Goal: Information Seeking & Learning: Understand process/instructions

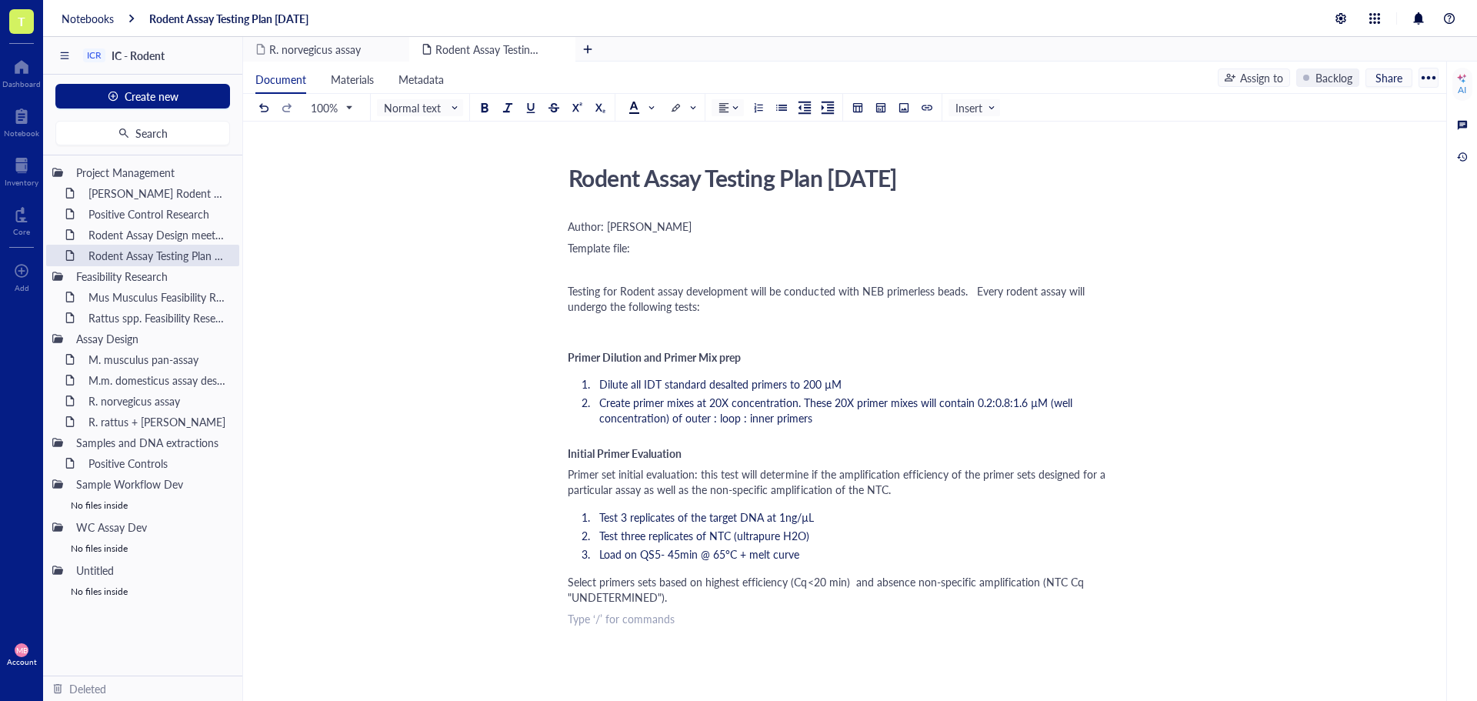
scroll to position [154, 0]
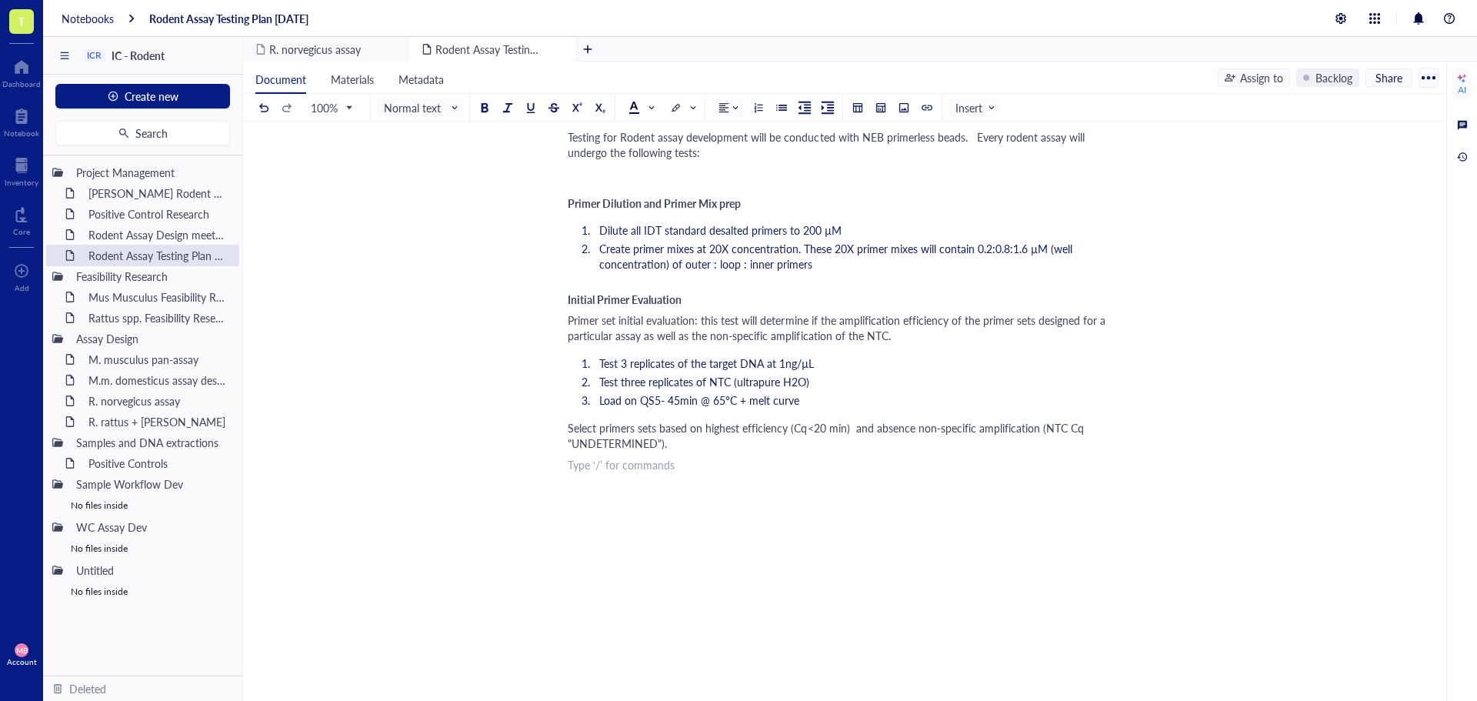
click at [692, 203] on span "Primer Dilution and Primer Mix prep" at bounding box center [654, 202] width 173 height 15
click at [634, 295] on span "Initial Primer Evaluation" at bounding box center [625, 299] width 114 height 15
click at [725, 451] on div "Author: [PERSON_NAME] file: ﻿ Testing for Rodent assay development will be cond…" at bounding box center [842, 407] width 548 height 691
click at [576, 471] on div "﻿" at bounding box center [842, 464] width 548 height 15
click at [613, 489] on span "Primer Specificity" at bounding box center [609, 486] width 82 height 15
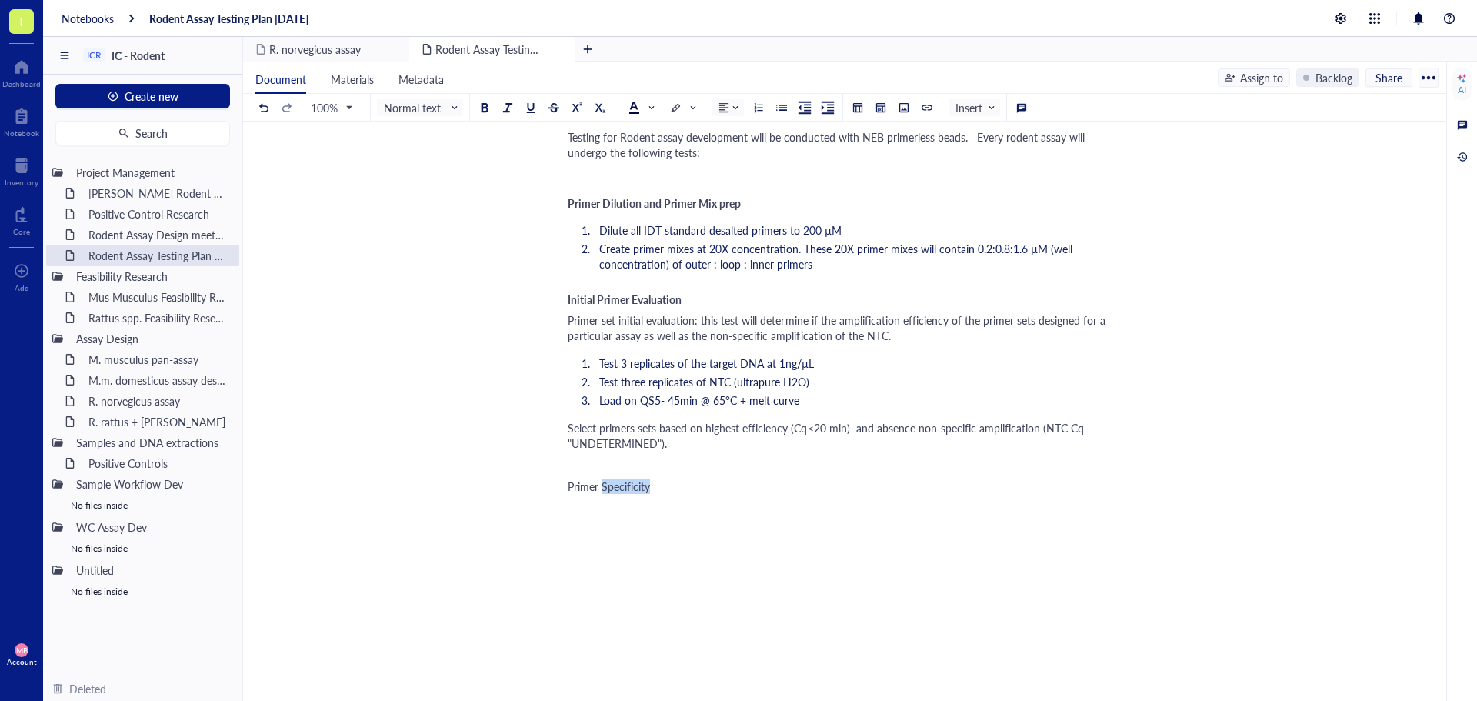
click at [613, 489] on span "Primer Specificity" at bounding box center [609, 486] width 82 height 15
click at [719, 449] on div at bounding box center [753, 448] width 76 height 32
click at [724, 450] on div at bounding box center [729, 448] width 11 height 11
click at [726, 448] on div at bounding box center [729, 448] width 11 height 11
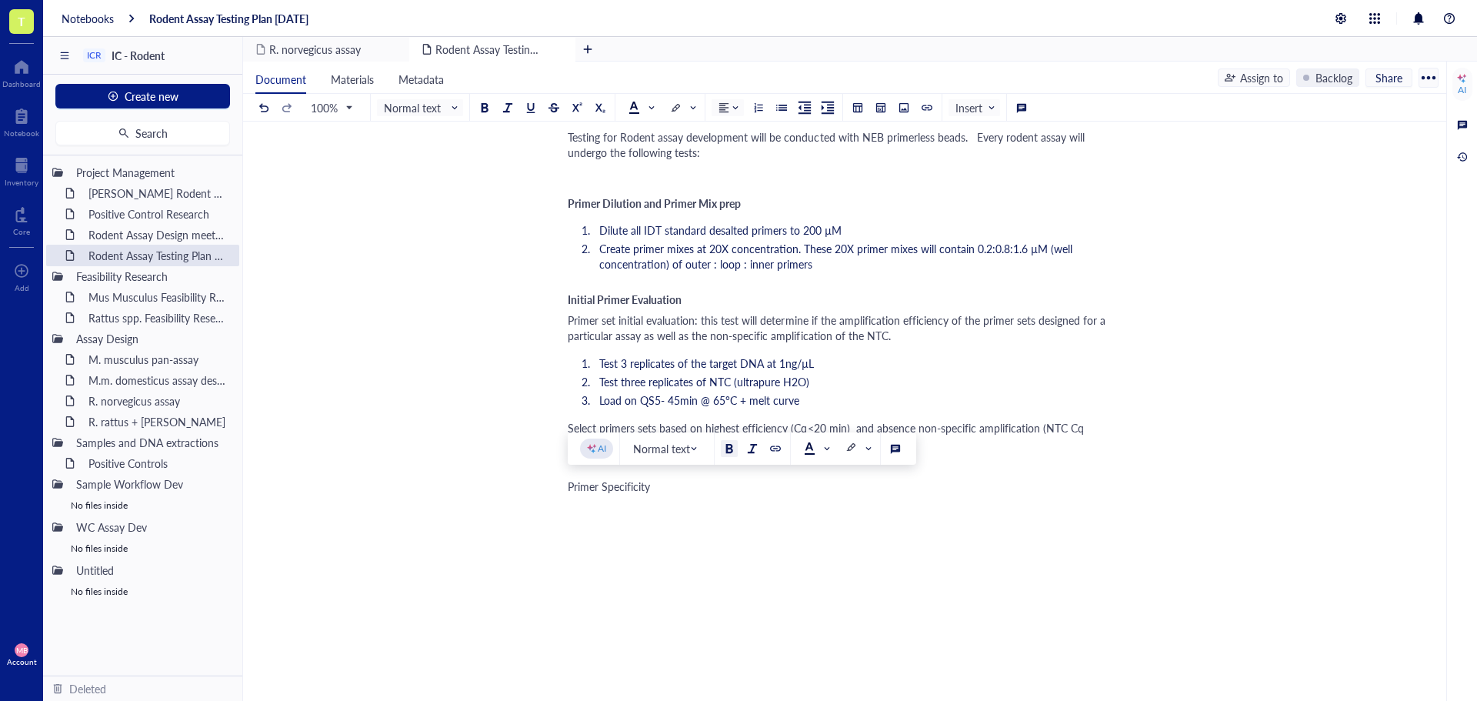
click at [732, 449] on div at bounding box center [729, 448] width 11 height 11
click at [703, 495] on div "Author: [PERSON_NAME] file: ﻿ Testing for Rodent assay development will be cond…" at bounding box center [842, 440] width 548 height 756
click at [673, 509] on span "For each of the sets selected" at bounding box center [634, 507] width 132 height 15
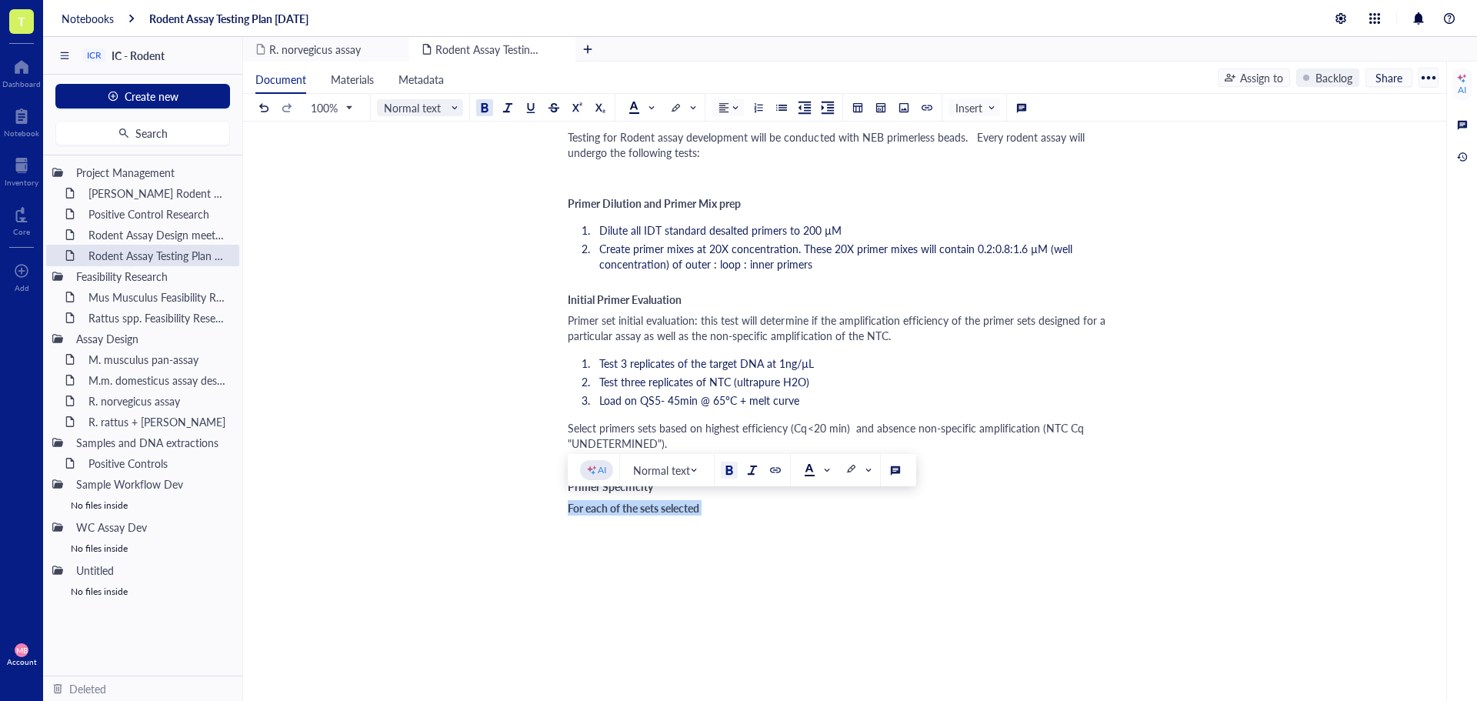
click at [451, 109] on span "Normal text" at bounding box center [421, 108] width 75 height 14
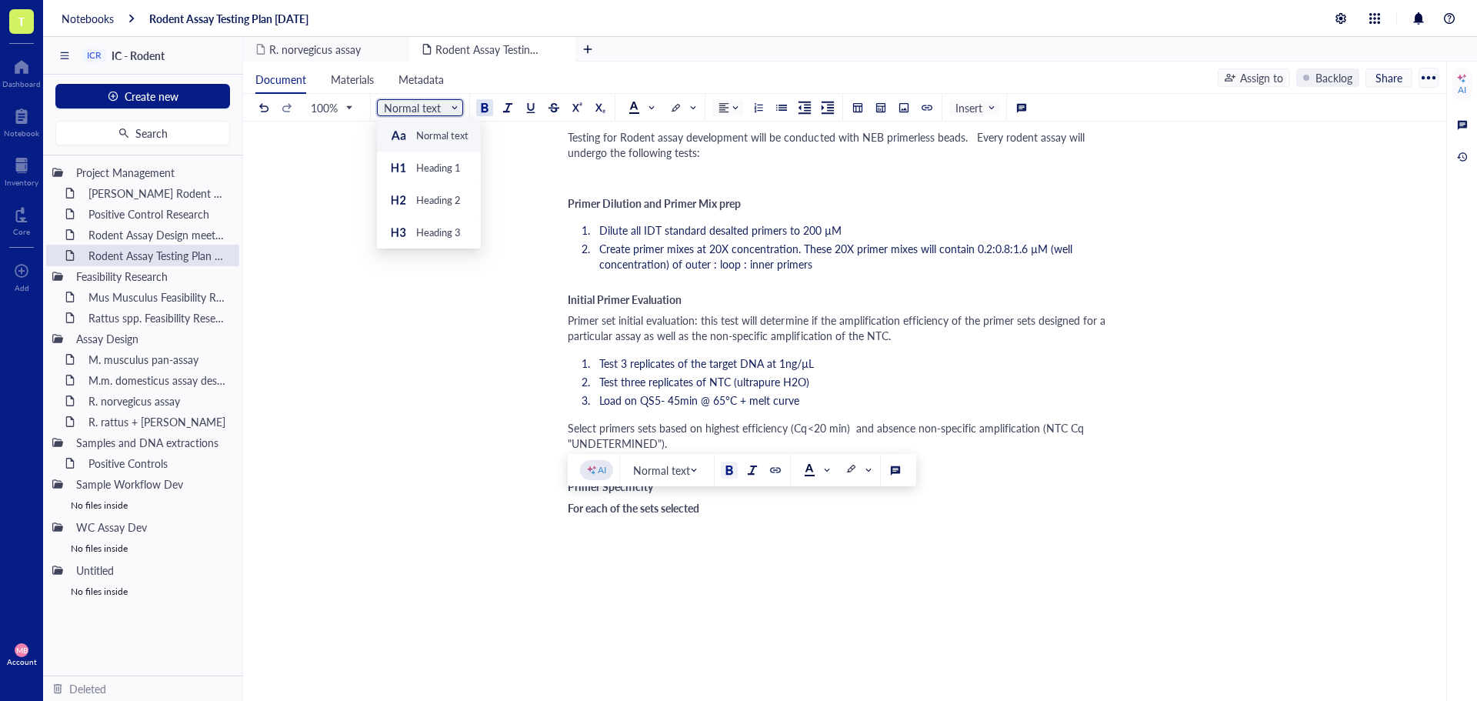
click at [451, 109] on span "Normal text" at bounding box center [421, 108] width 75 height 14
click at [427, 129] on div "Normal text" at bounding box center [442, 135] width 52 height 14
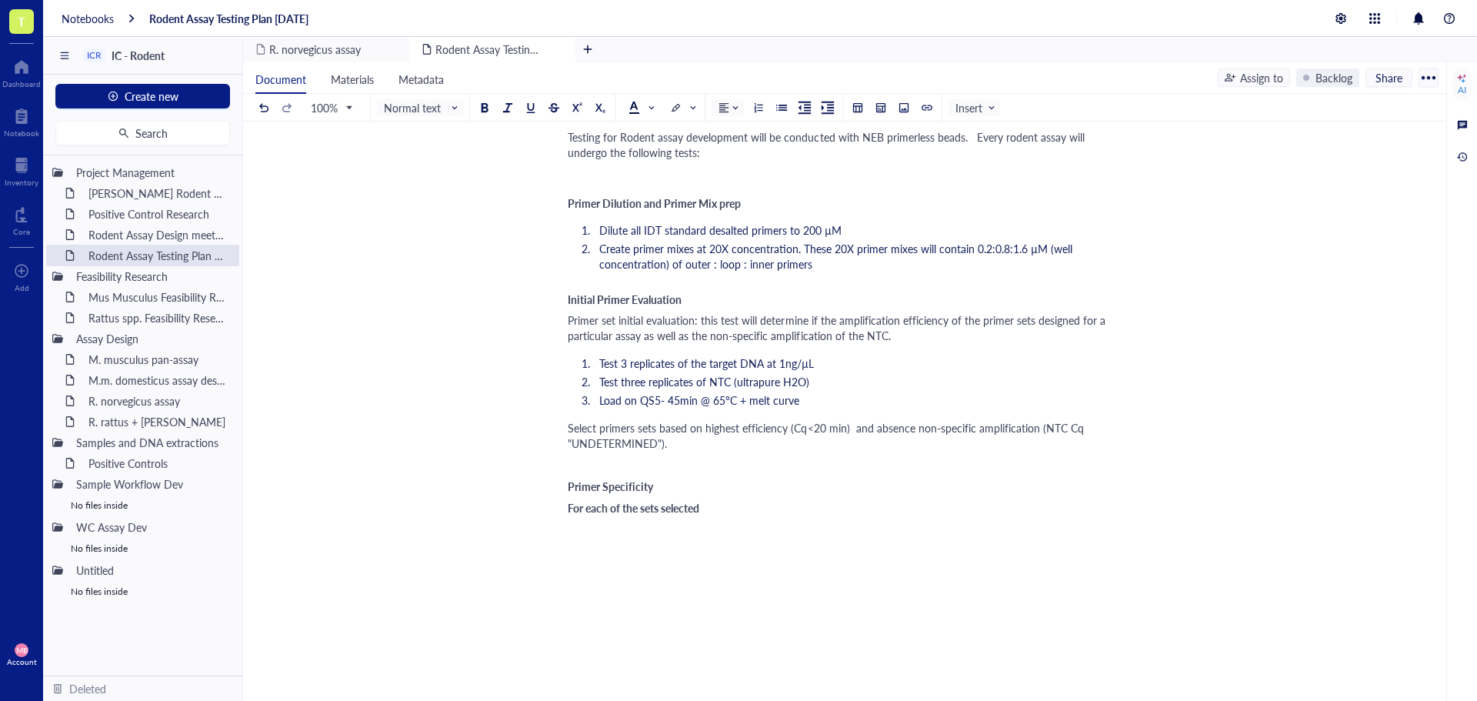
click at [610, 510] on span "For each of the sets selected" at bounding box center [634, 507] width 132 height 15
click at [487, 102] on div at bounding box center [484, 107] width 11 height 11
click at [718, 512] on div "For each of the sets selected" at bounding box center [842, 507] width 548 height 15
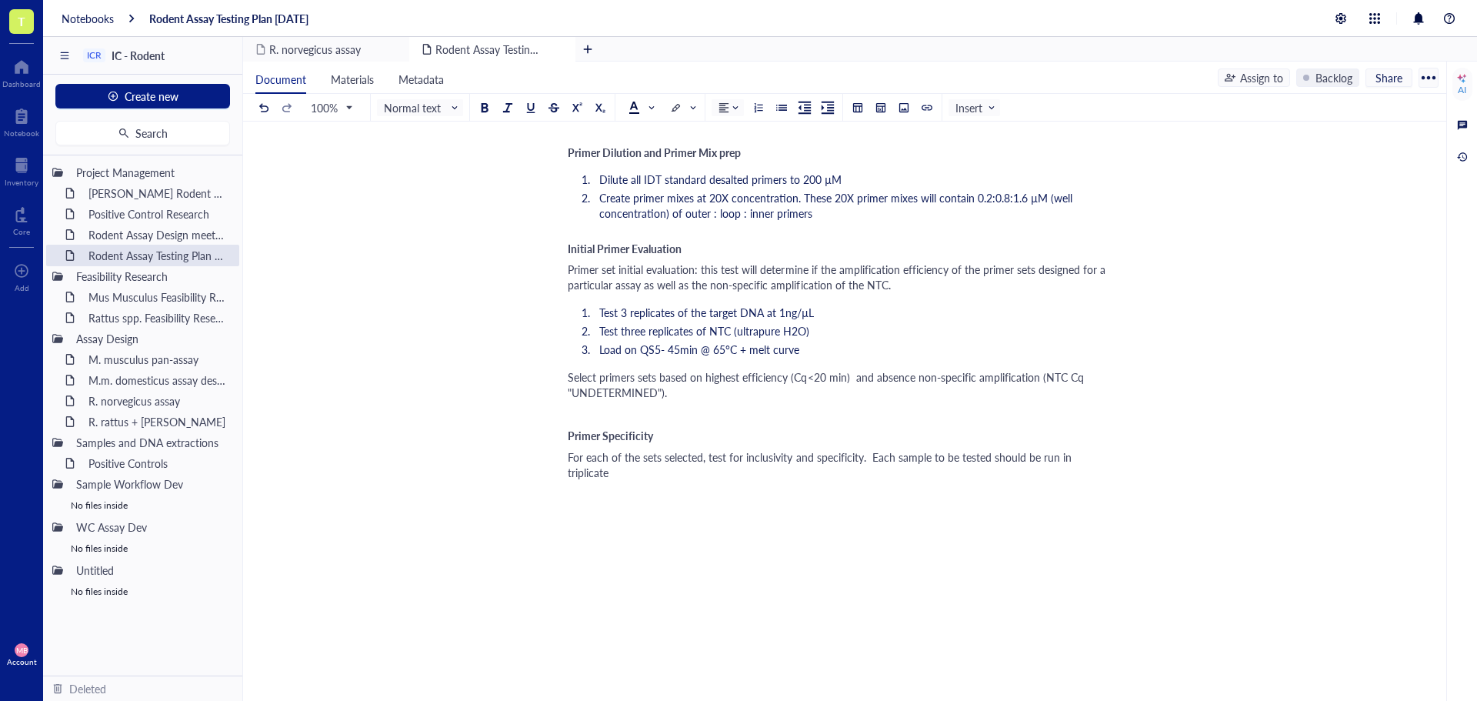
scroll to position [231, 0]
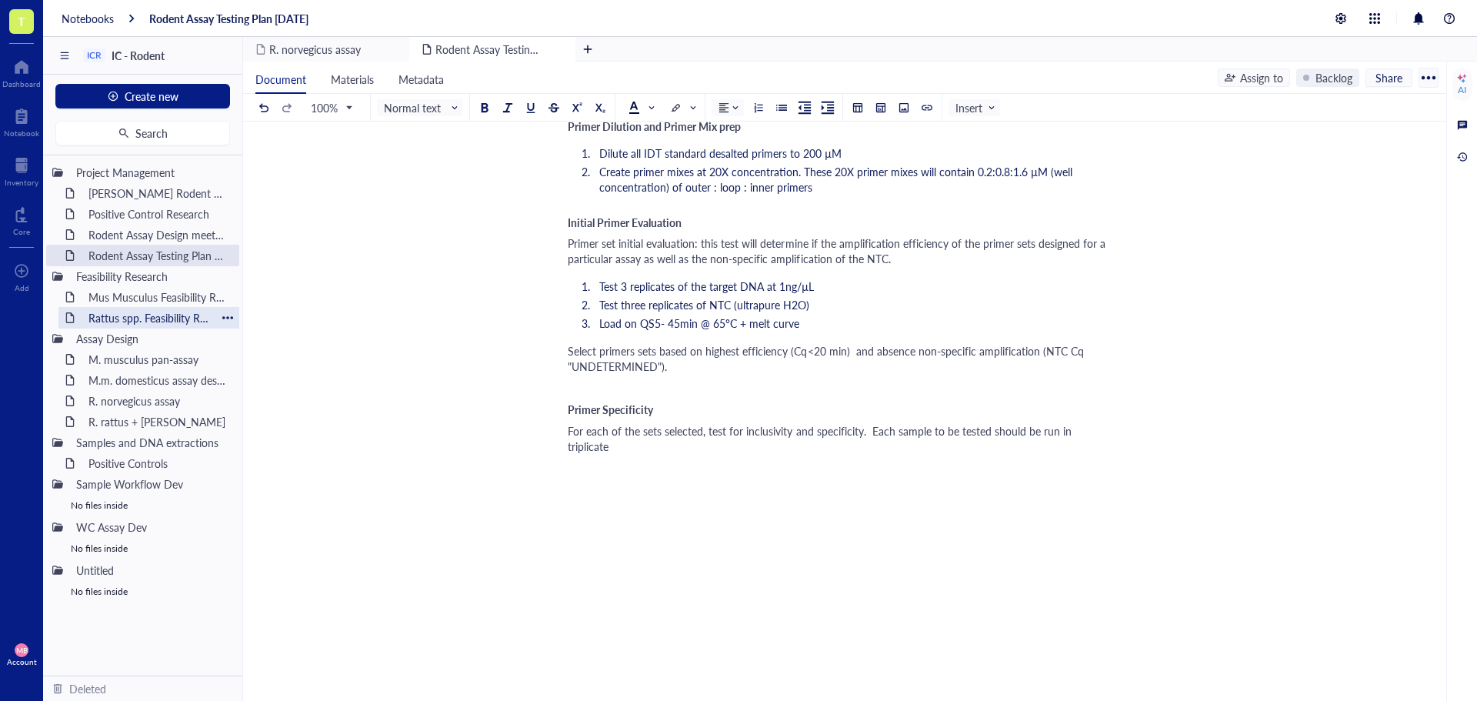
click at [168, 316] on div "Rattus spp. Feasibility Research" at bounding box center [149, 318] width 135 height 22
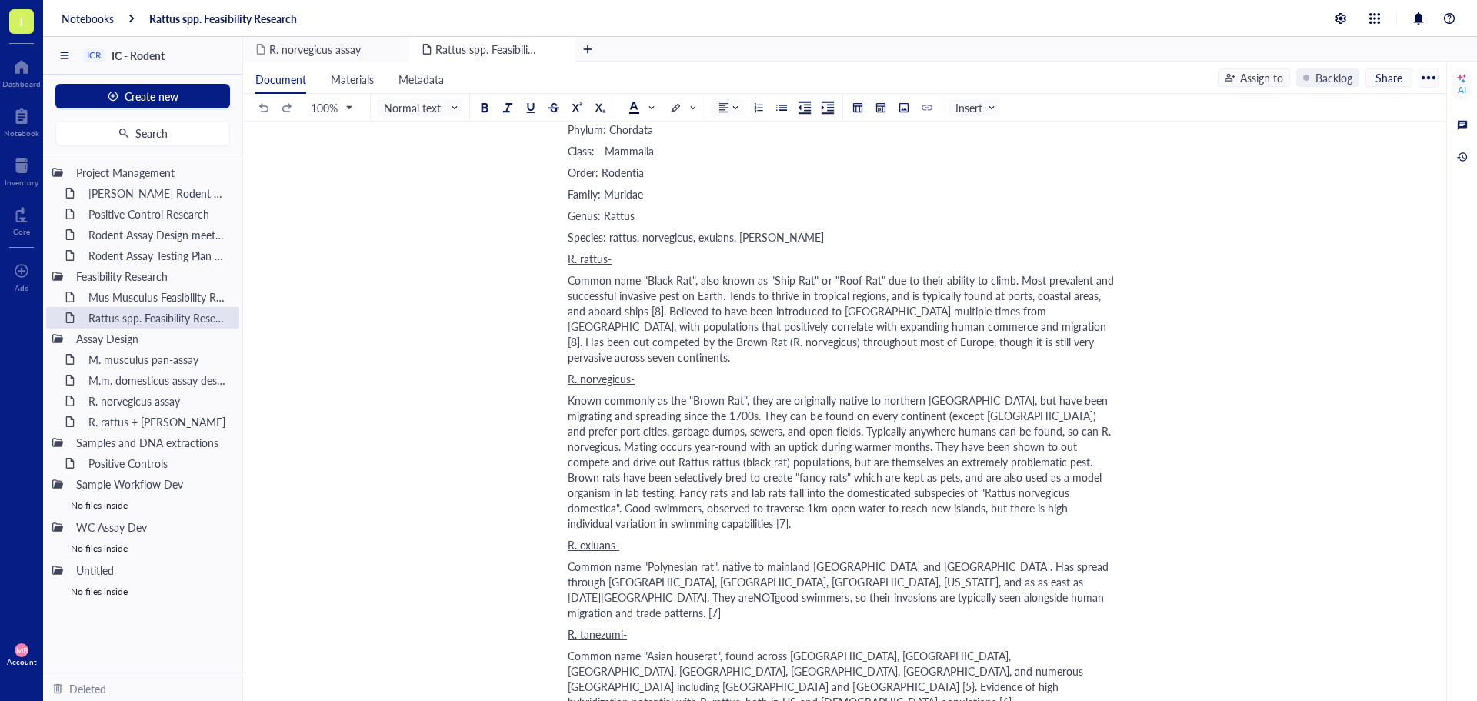
scroll to position [462, 0]
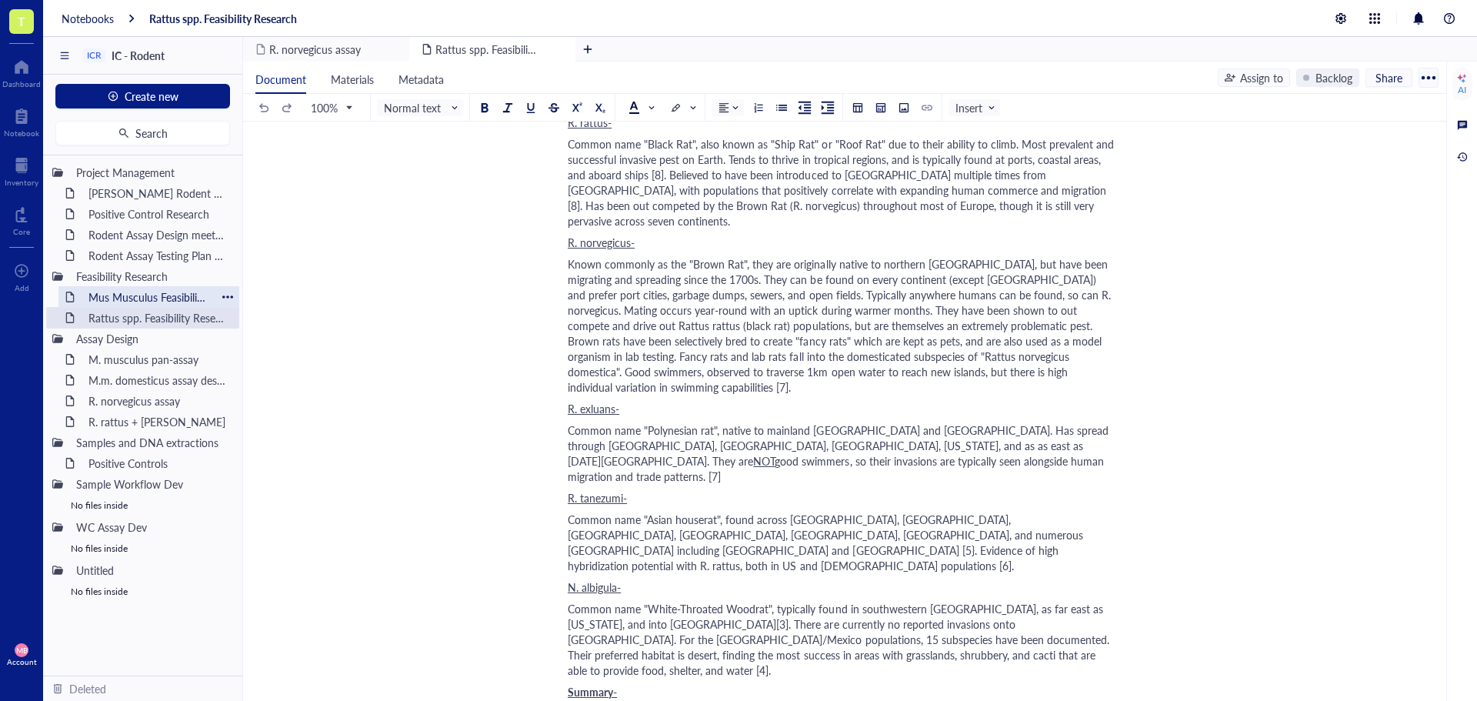
click at [125, 295] on div "Mus Musculus Feasibility Research" at bounding box center [149, 297] width 135 height 22
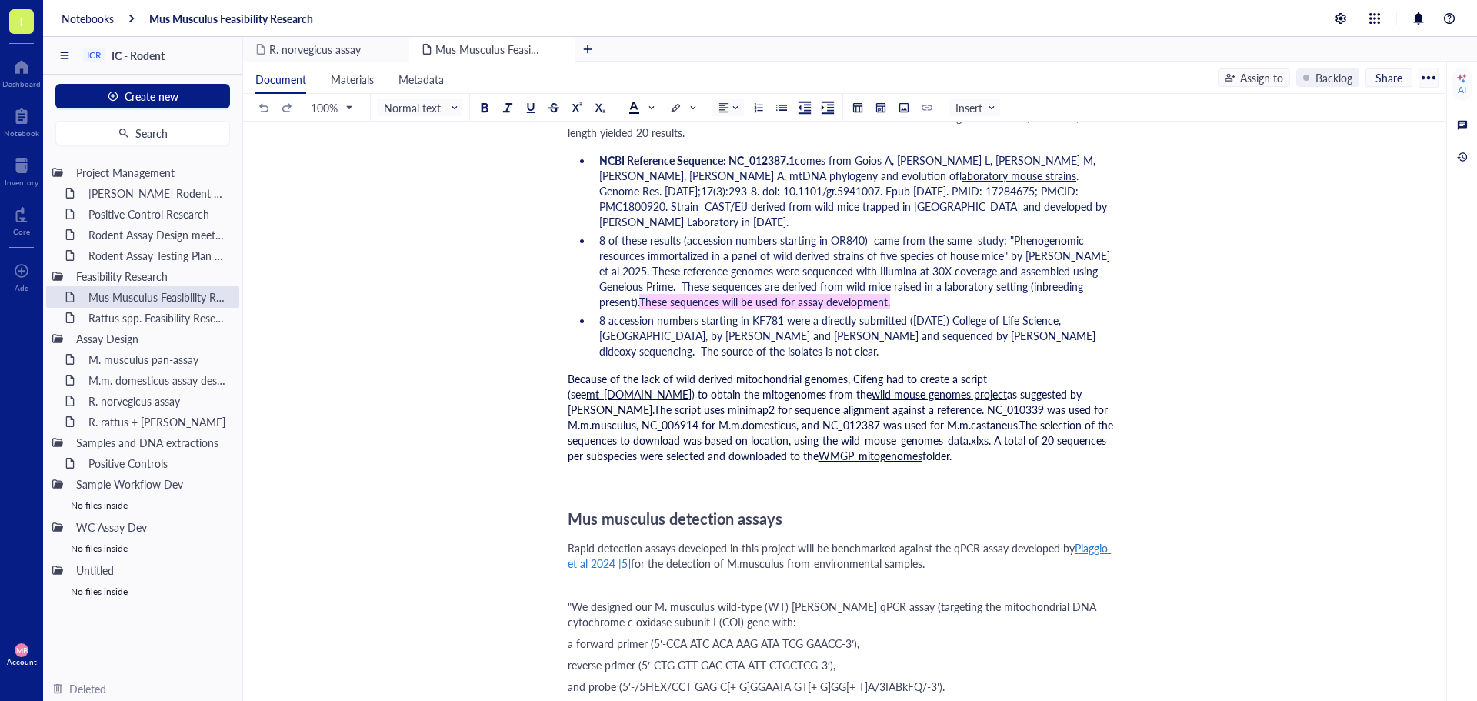
scroll to position [2385, 0]
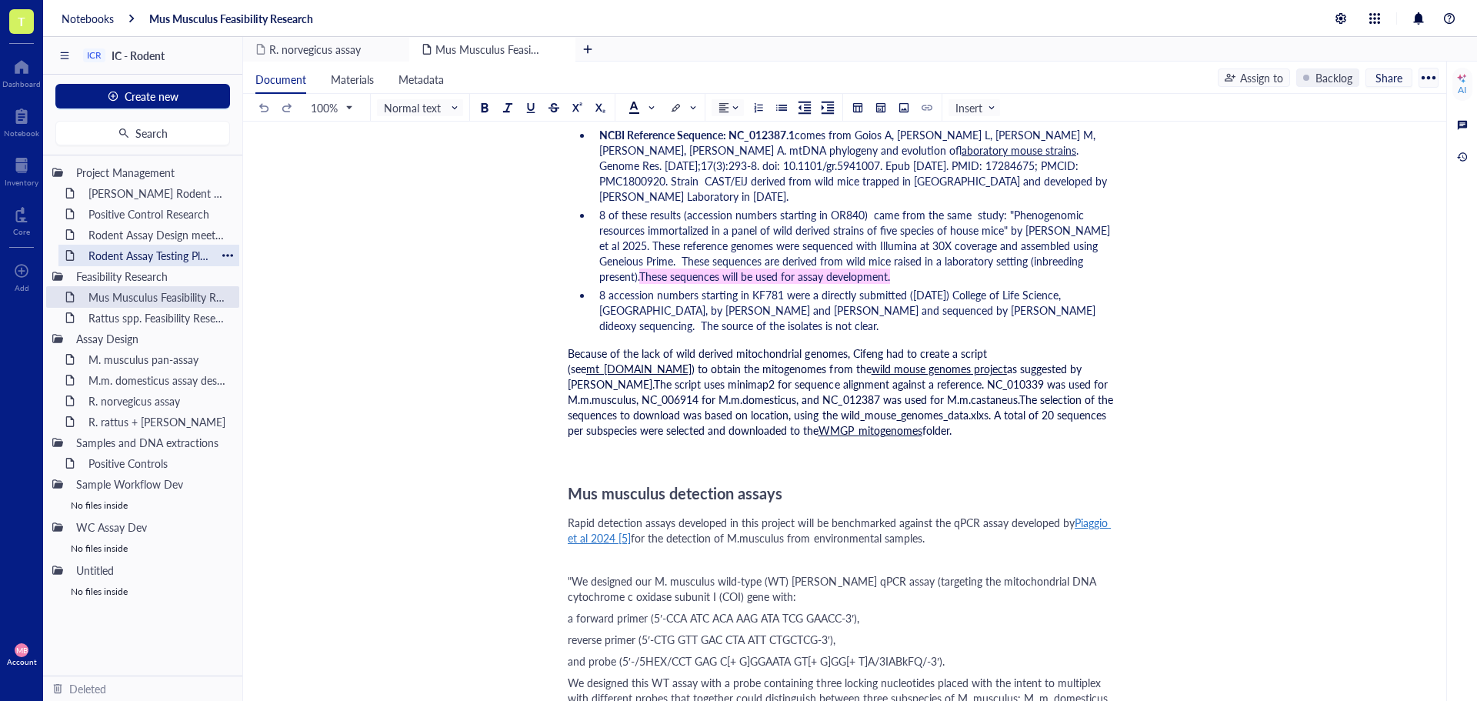
click at [149, 259] on div "Rodent Assay Testing Plan [DATE]" at bounding box center [149, 256] width 135 height 22
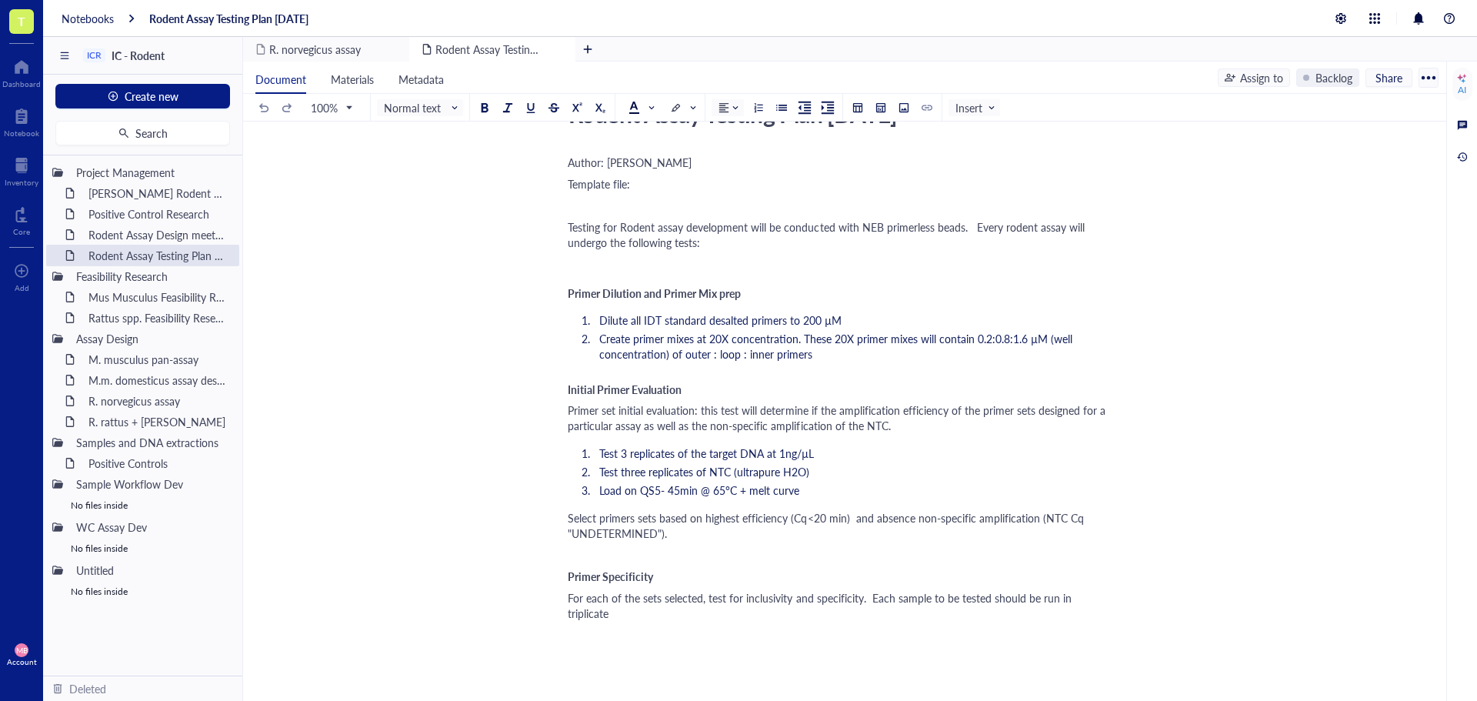
scroll to position [77, 0]
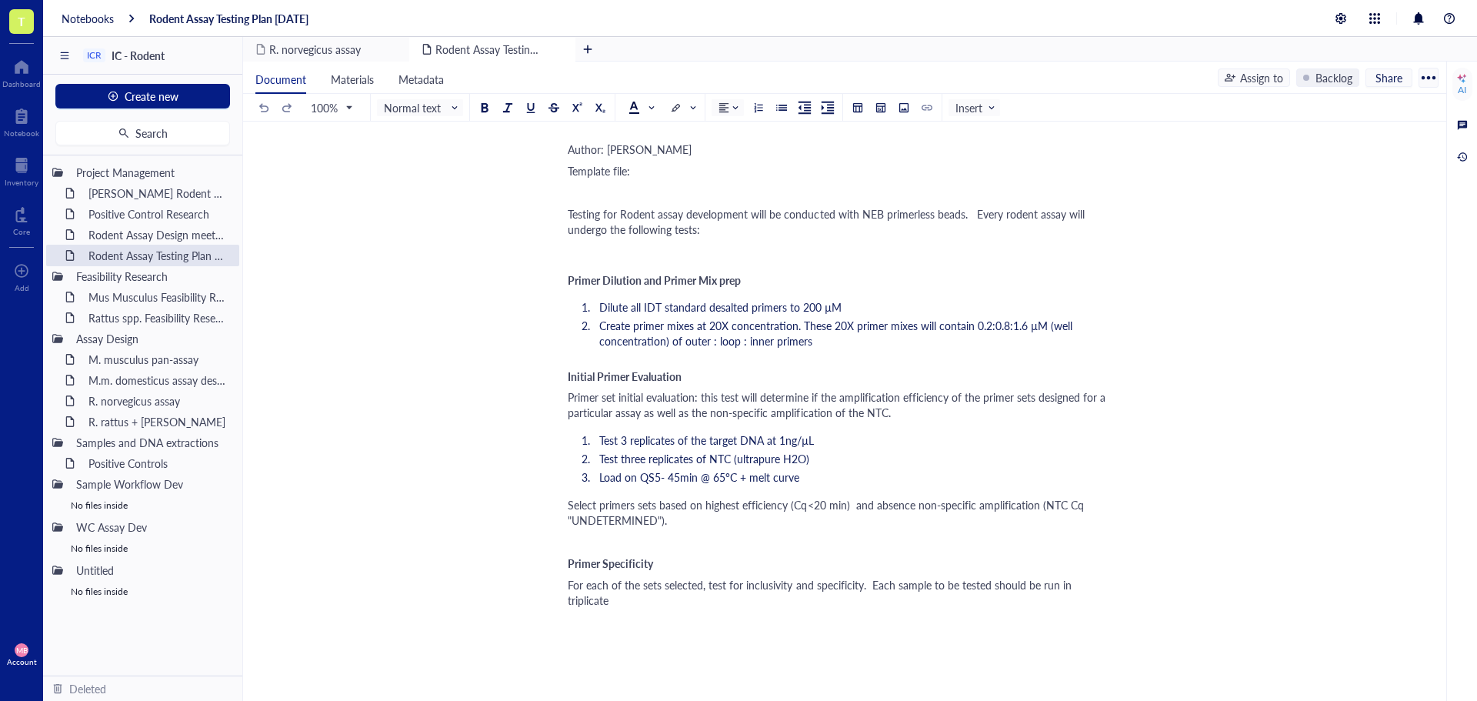
click at [1121, 592] on div "Rodent Assay Testing Plan [DATE] Rodent Assay Testing Plan [DATE] Author: [PERS…" at bounding box center [841, 506] width 1197 height 849
click at [1113, 586] on div "For each of the sets selected, test for inclusivity and specificity. Each sampl…" at bounding box center [842, 592] width 548 height 31
click at [754, 614] on span "Plan to test 3 inclusivity samples and 25 specificity samples." at bounding box center [709, 621] width 283 height 15
click at [626, 614] on span "Plan to test 3 inclusivity samples and 24 specificity samples." at bounding box center [709, 621] width 283 height 15
click at [749, 614] on span "Plan to test ~3 inclusivity samples and 24 specificity samples." at bounding box center [712, 621] width 289 height 15
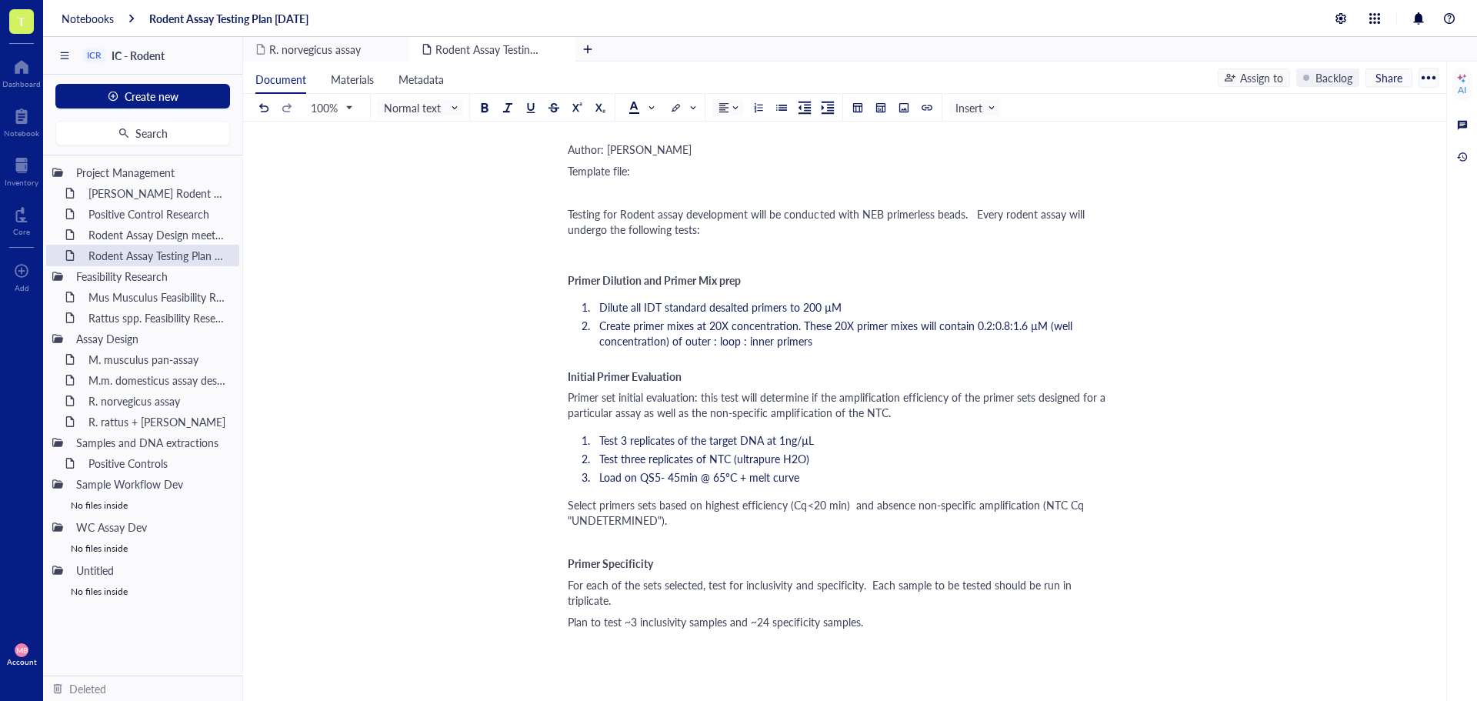
click at [868, 614] on div "Plan to test ~3 inclusivity samples and ~24 specificity samples." at bounding box center [842, 621] width 548 height 15
click at [576, 657] on span "Assay" at bounding box center [581, 664] width 27 height 15
click at [485, 104] on div at bounding box center [484, 107] width 11 height 11
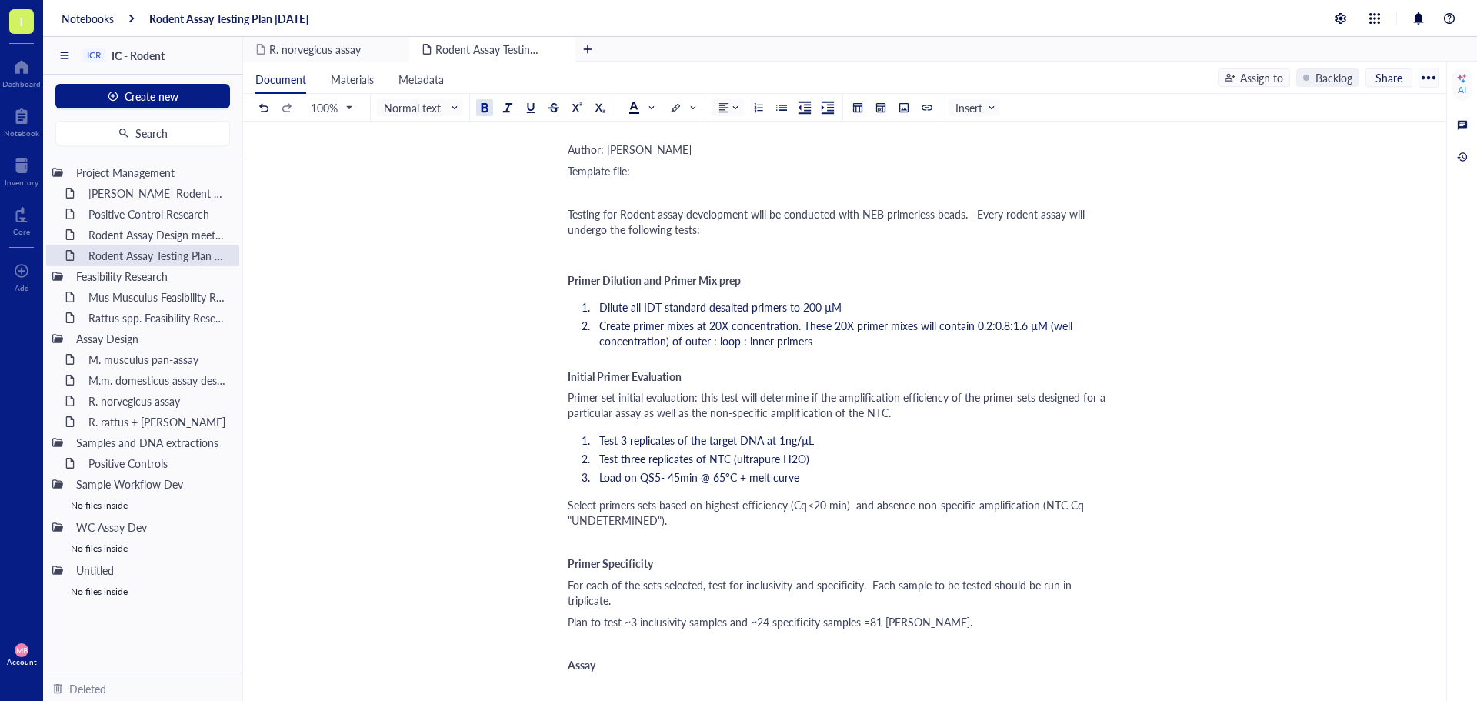
click at [596, 562] on span "Primer Specificity" at bounding box center [610, 563] width 85 height 15
drag, startPoint x: 599, startPoint y: 563, endPoint x: 570, endPoint y: 562, distance: 28.5
click at [570, 562] on span "Primer Specificity" at bounding box center [610, 563] width 85 height 15
drag, startPoint x: 629, startPoint y: 382, endPoint x: 597, endPoint y: 378, distance: 32.5
click at [597, 378] on span "Initial Primer Evaluation" at bounding box center [625, 376] width 114 height 15
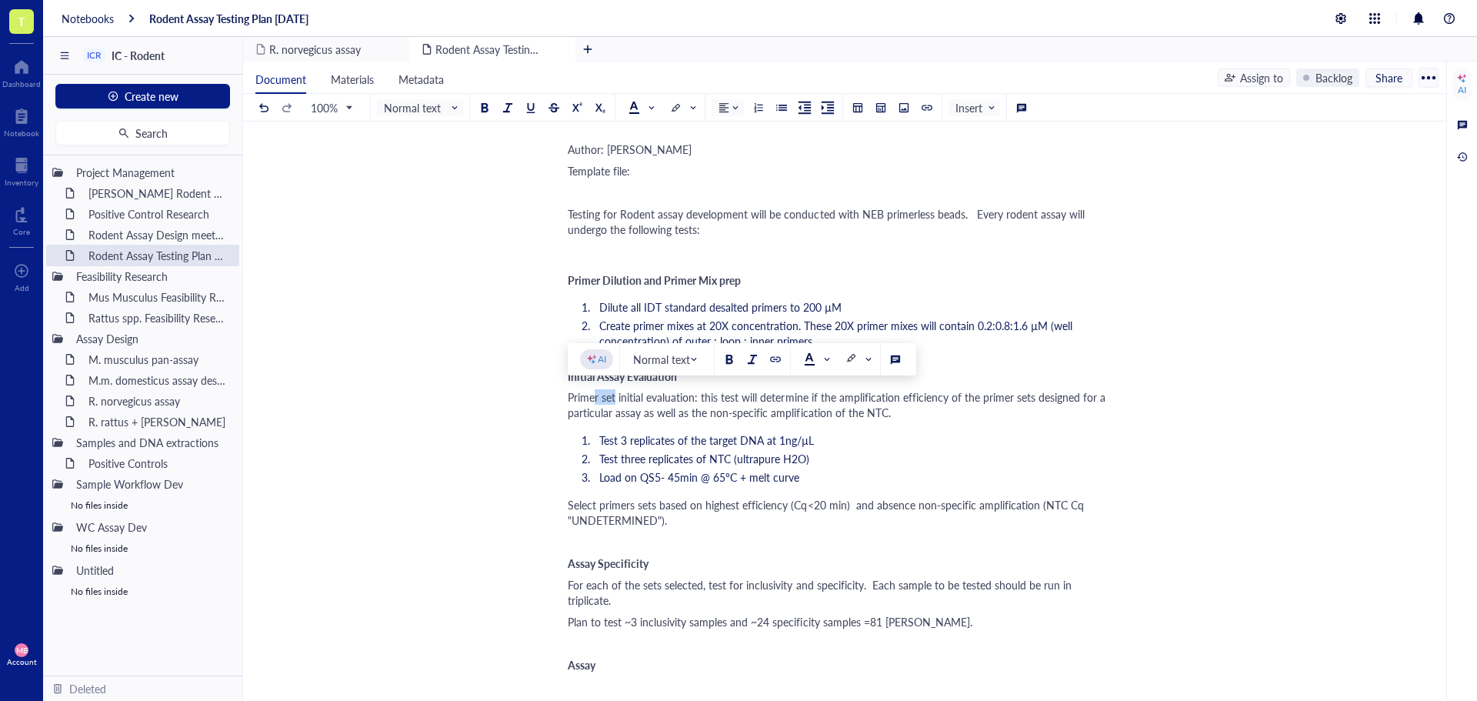
drag, startPoint x: 616, startPoint y: 395, endPoint x: 597, endPoint y: 395, distance: 18.5
click at [597, 395] on span "Primer set initial evaluation: this test will determine if the amplification ef…" at bounding box center [838, 404] width 541 height 31
click at [706, 399] on span "Primer set initial evaluation: this test will determine if the amplification ef…" at bounding box center [838, 404] width 541 height 31
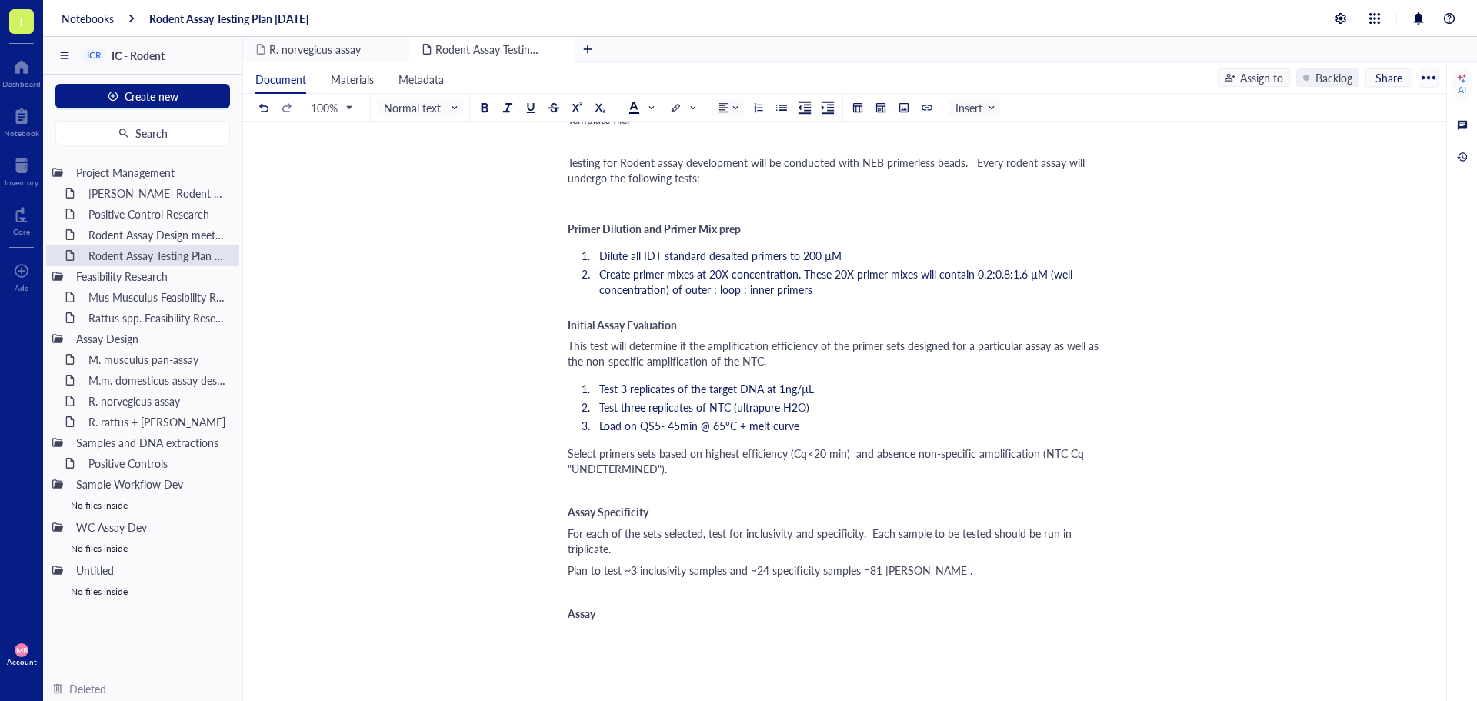
scroll to position [154, 0]
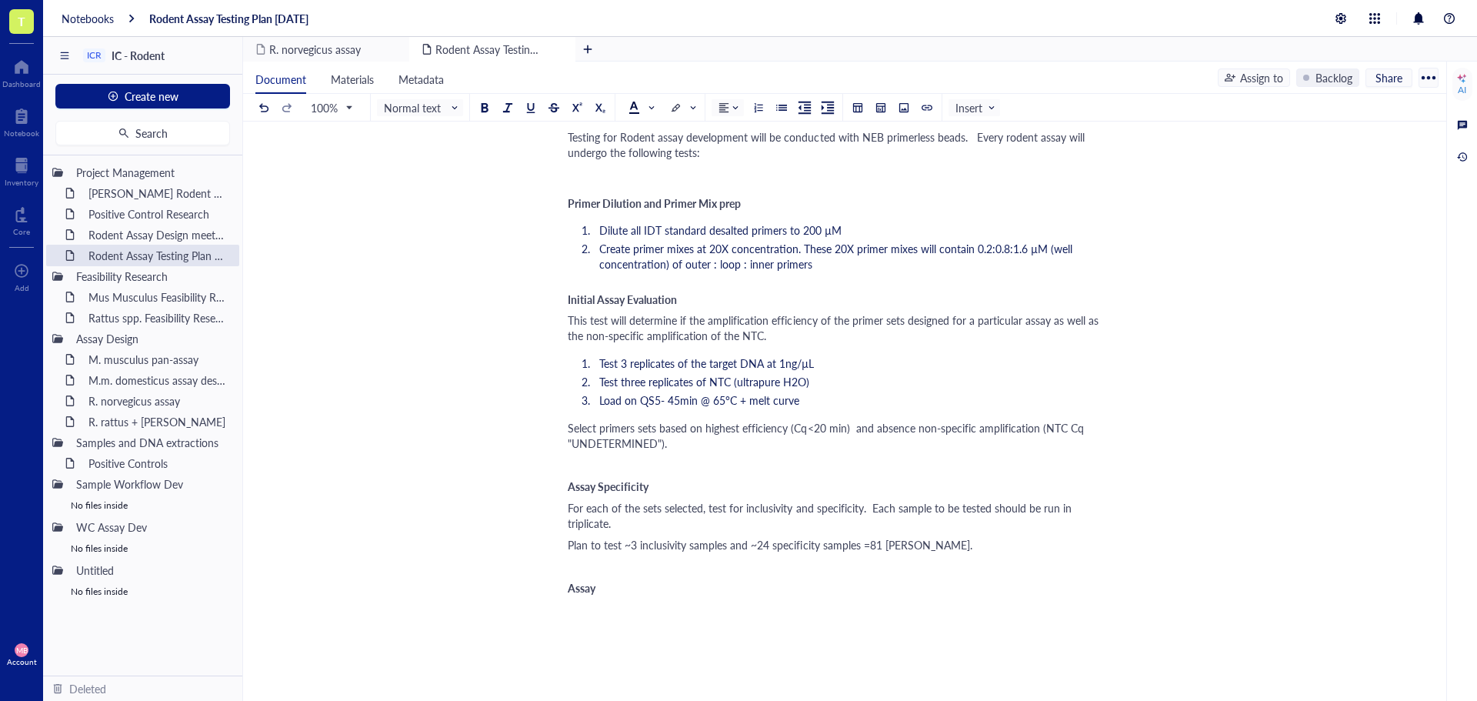
click at [626, 580] on div "Assay" at bounding box center [842, 587] width 548 height 15
click at [642, 602] on span "Once an assay has been vetted for specificity," at bounding box center [674, 609] width 212 height 15
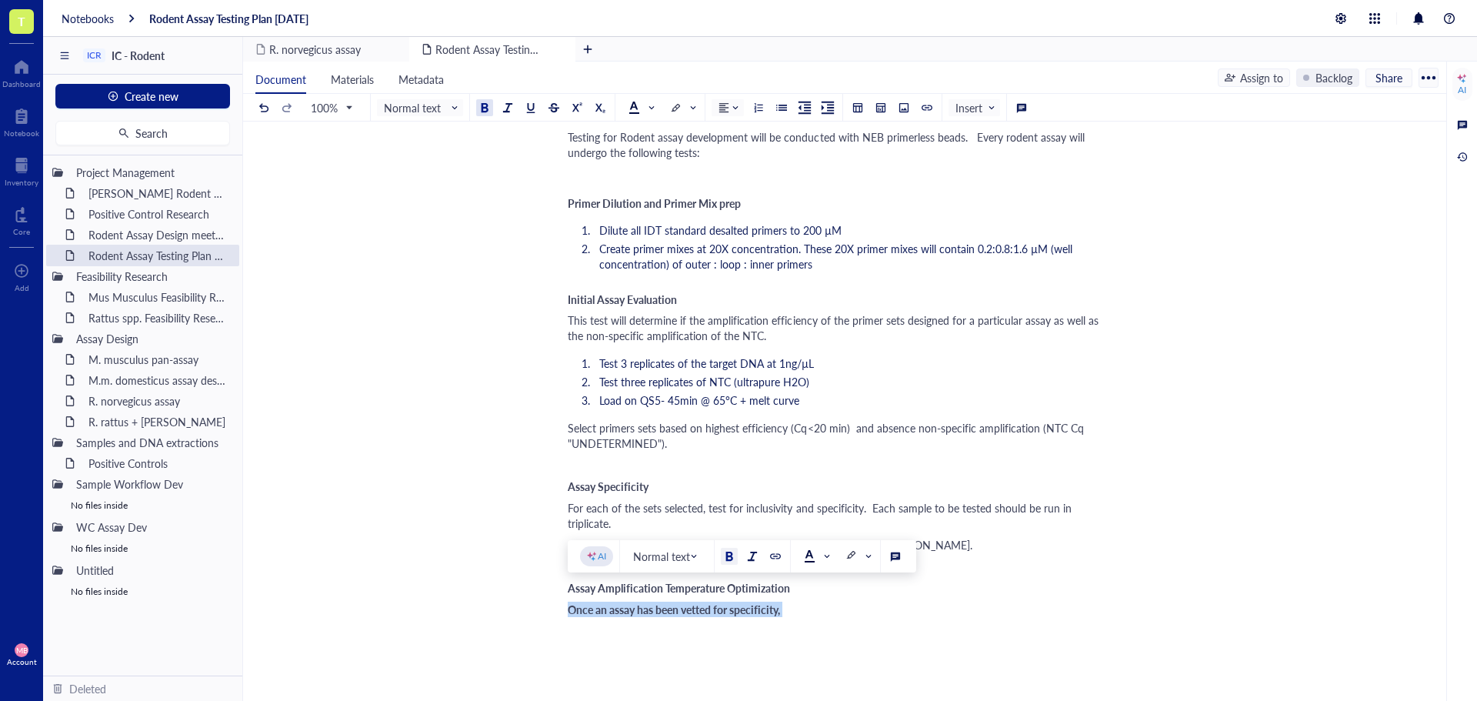
click at [481, 107] on div at bounding box center [484, 107] width 11 height 11
click at [833, 602] on div "Once an assay has been vetted for specificity," at bounding box center [842, 609] width 548 height 15
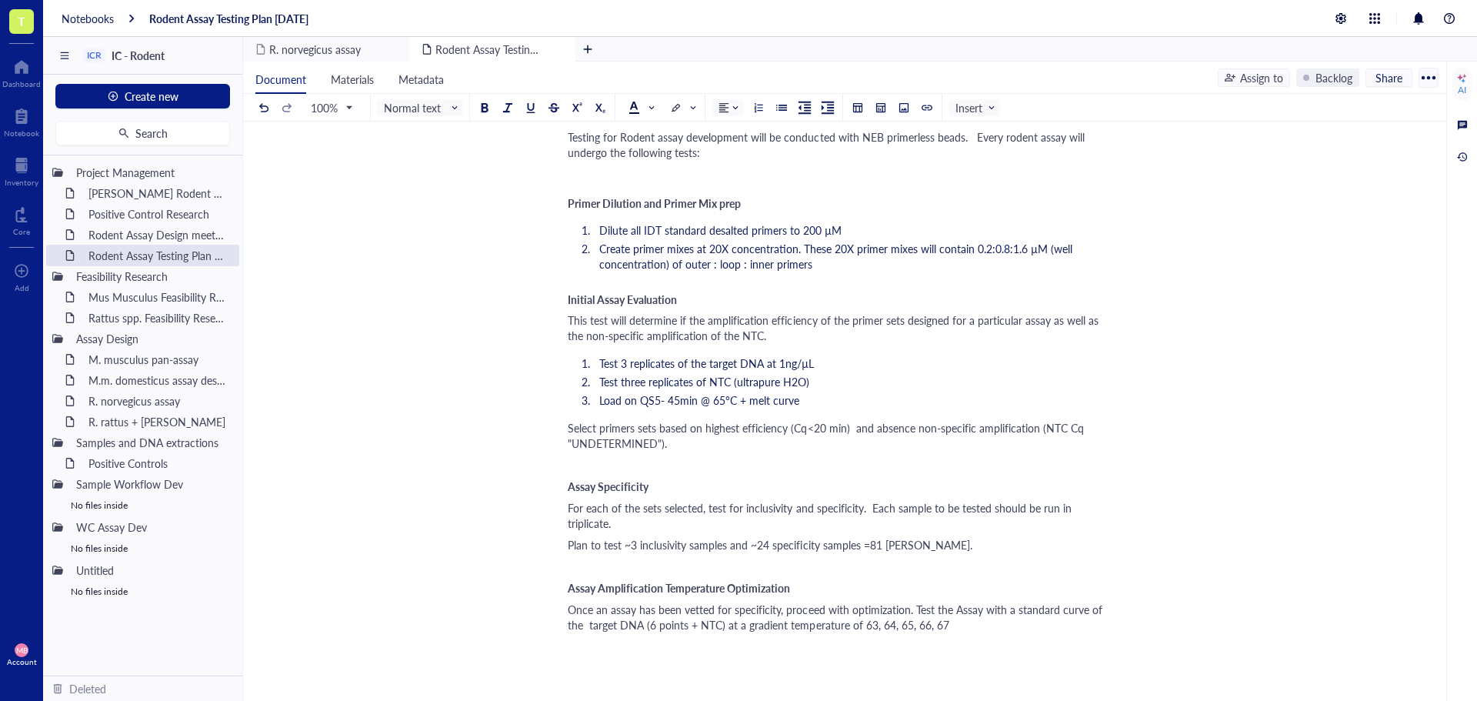
click at [722, 606] on span "Once an assay has been vetted for specificity, proceed with optimization. Test …" at bounding box center [837, 617] width 538 height 31
click at [819, 607] on span "Once an assay has been vetted for specificity, proceed with optimization. Test …" at bounding box center [837, 617] width 538 height 31
click at [852, 607] on span "Once an assay has been vetted for specificity, proceed with optimization. Test …" at bounding box center [837, 617] width 538 height 31
drag, startPoint x: 866, startPoint y: 606, endPoint x: 855, endPoint y: 606, distance: 10.8
click at [855, 606] on span "Once an assay has been vetted for specificity, proceed with optimization. Test …" at bounding box center [837, 617] width 538 height 31
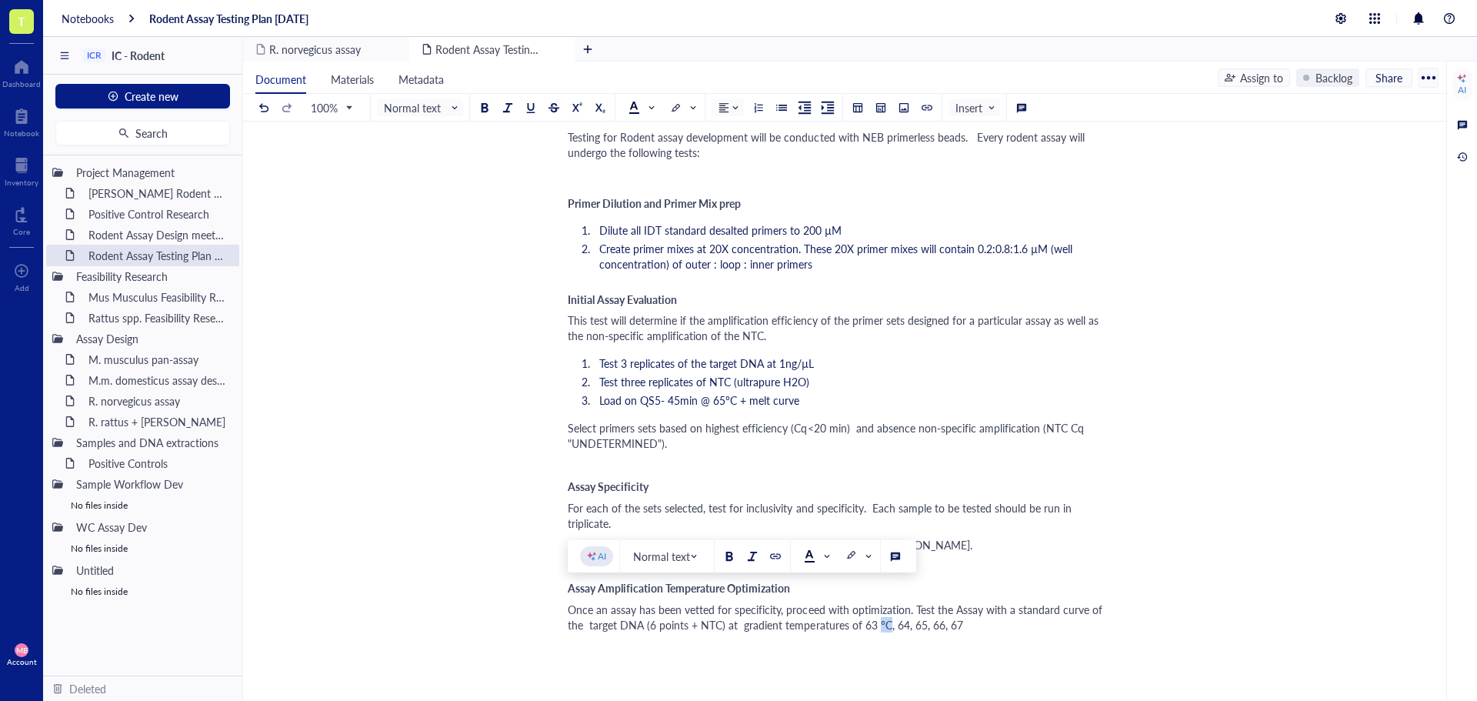
copy span "°C"
click at [881, 613] on span "Once an assay has been vetted for specificity, proceed with optimization. Test …" at bounding box center [837, 617] width 538 height 31
click at [882, 614] on span "Once an assay has been vetted for specificity, proceed with optimization. Test …" at bounding box center [837, 617] width 538 height 31
click at [913, 610] on span "Once an assay has been vetted for specificity, proceed with optimization. Test …" at bounding box center [837, 617] width 538 height 31
click at [915, 612] on span "Once an assay has been vetted for specificity, proceed with optimization. Test …" at bounding box center [837, 617] width 538 height 31
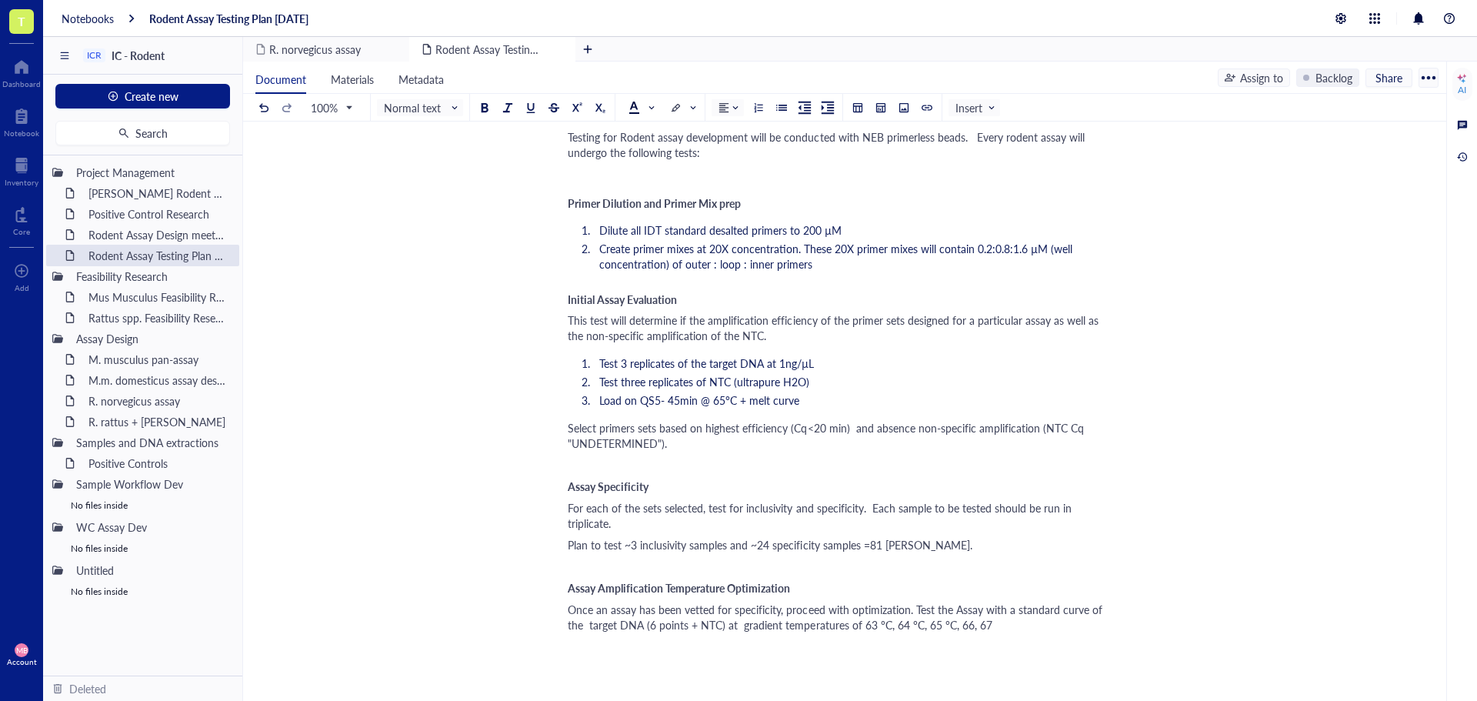
click at [948, 613] on span "Once an assay has been vetted for specificity, proceed with optimization. Test …" at bounding box center [837, 617] width 538 height 31
click at [990, 613] on div "Once an assay has been vetted for specificity, proceed with optimization. Test …" at bounding box center [842, 617] width 548 height 31
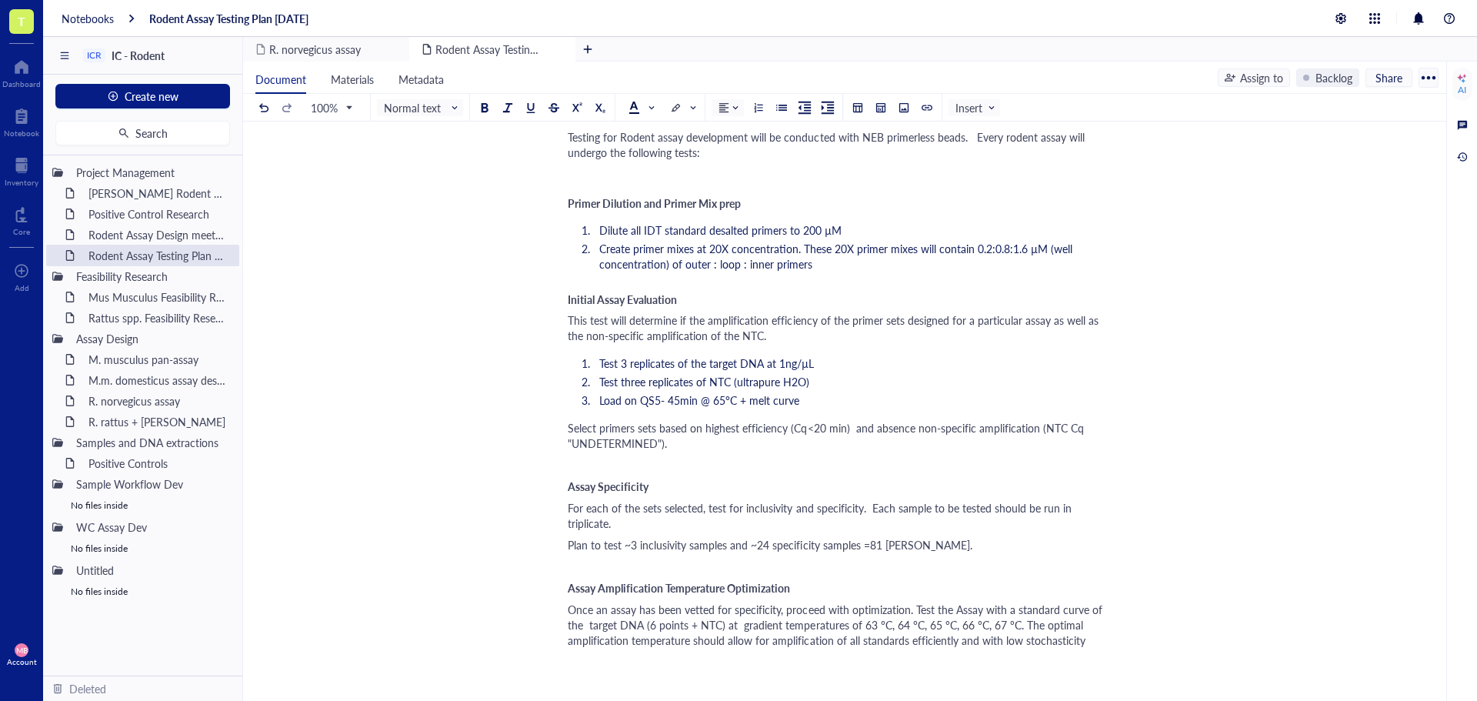
click at [1112, 626] on div "Once an assay has been vetted for specificity, proceed with optimization. Test …" at bounding box center [842, 625] width 548 height 46
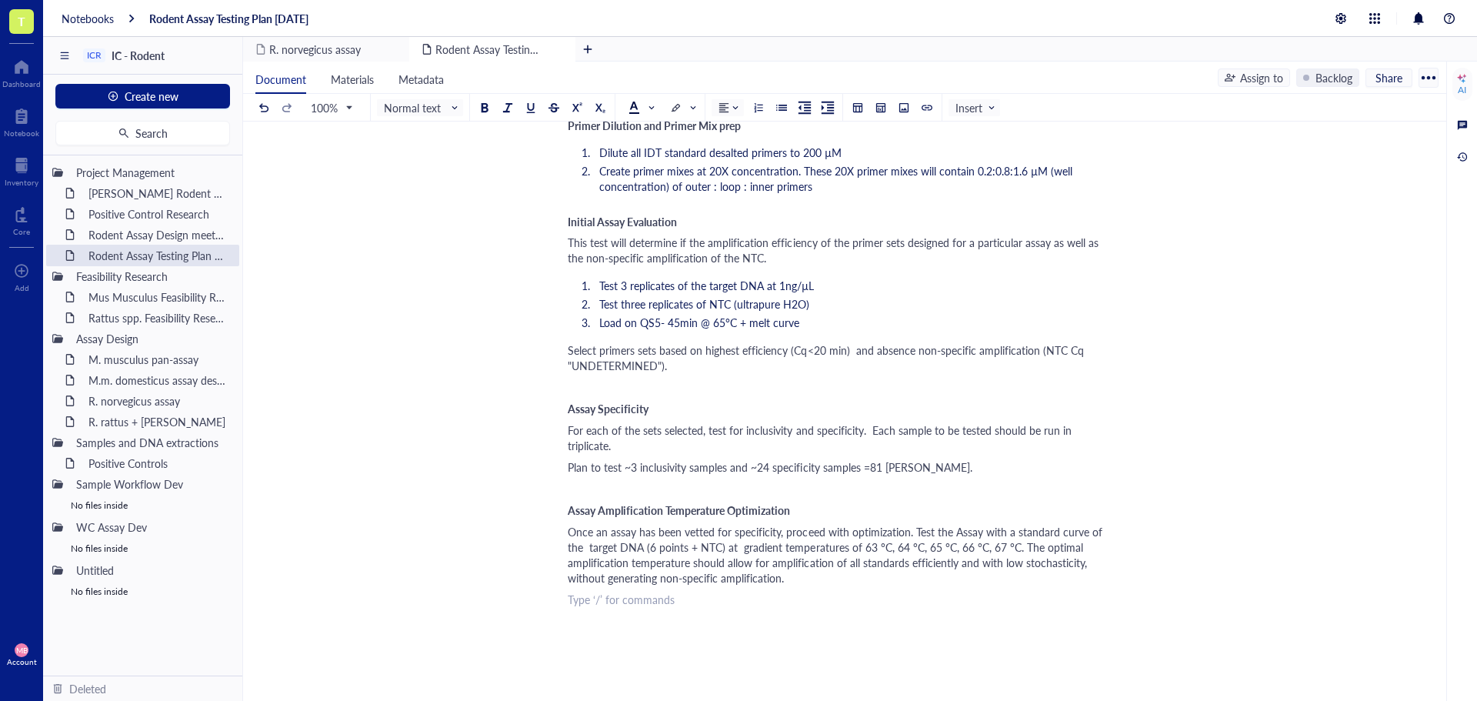
scroll to position [385, 0]
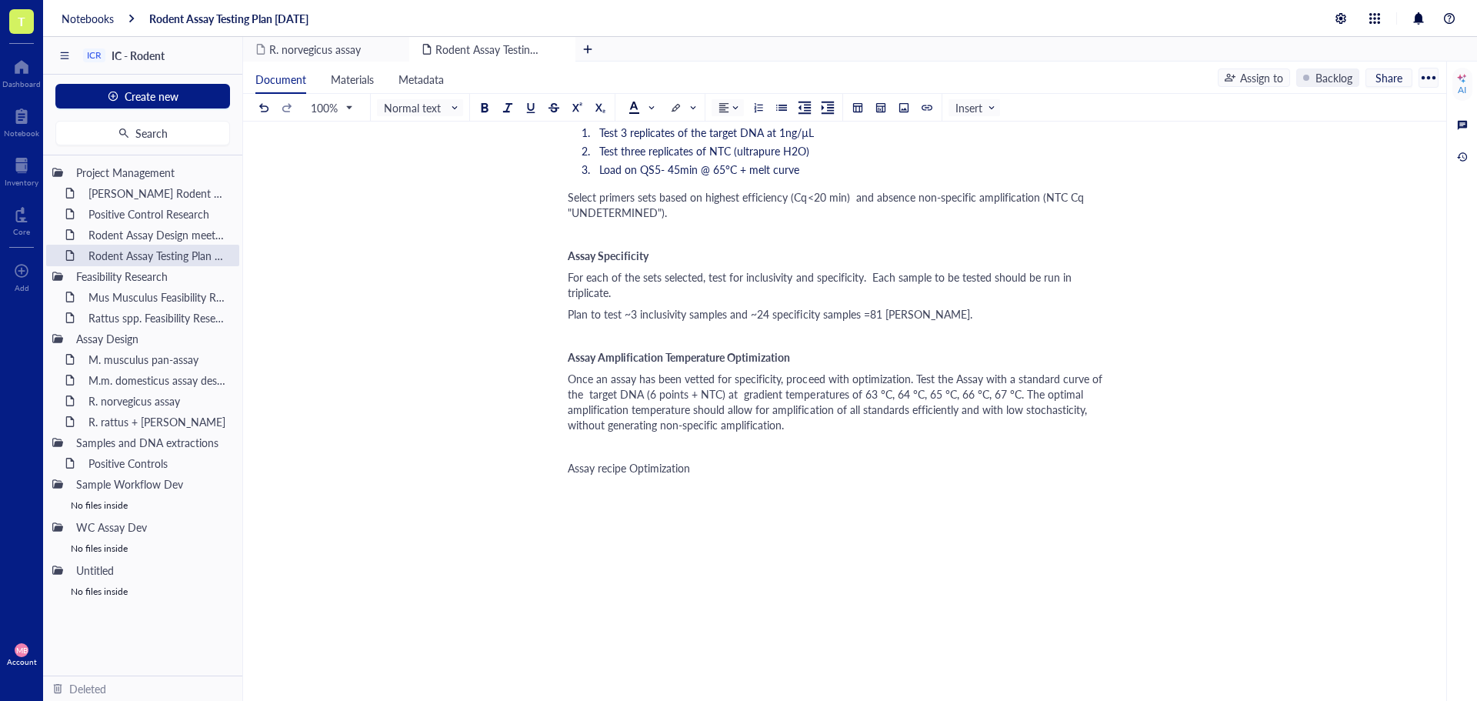
click at [602, 460] on span "Assay recipe Optimization" at bounding box center [629, 467] width 122 height 15
click at [732, 414] on div at bounding box center [729, 414] width 11 height 11
click at [715, 463] on div "Author: [PERSON_NAME] file: ﻿ Testing for Rodent assay development will be cond…" at bounding box center [842, 315] width 548 height 968
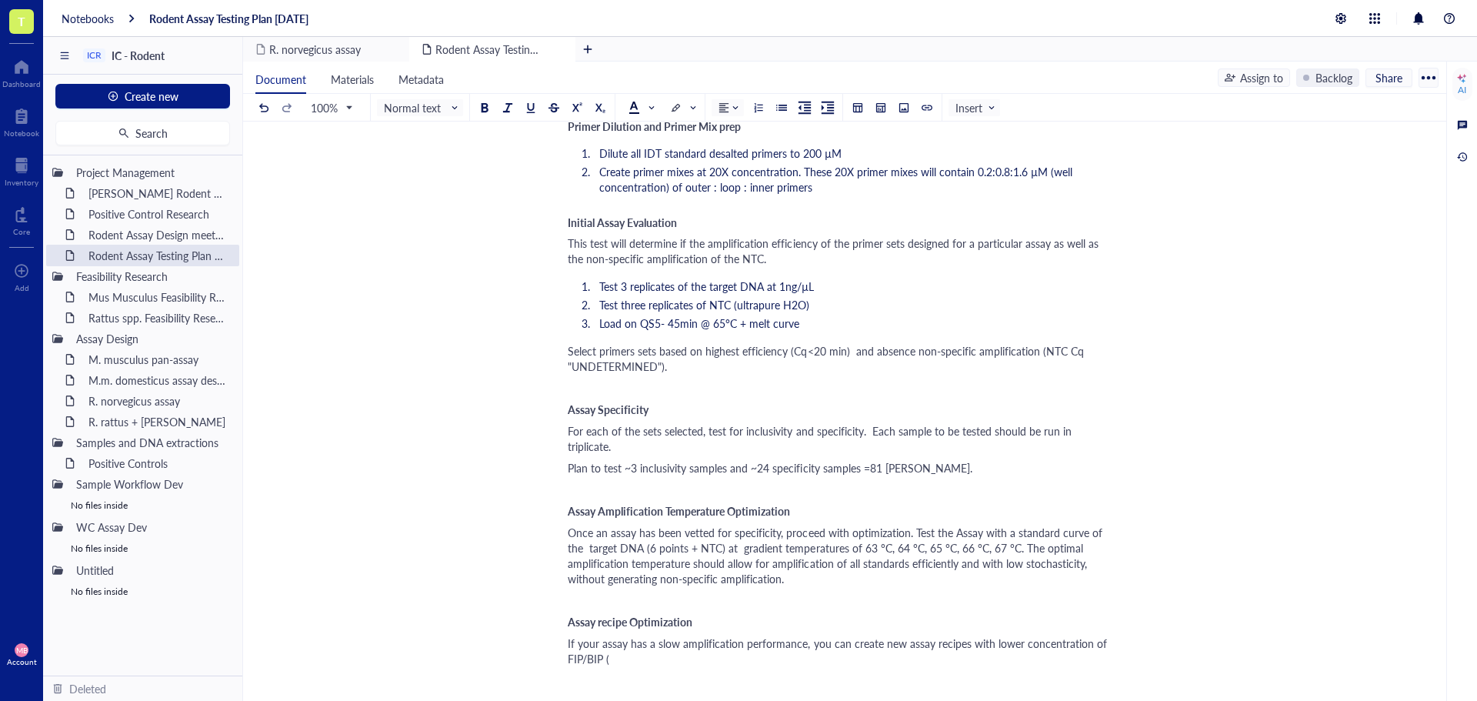
scroll to position [154, 0]
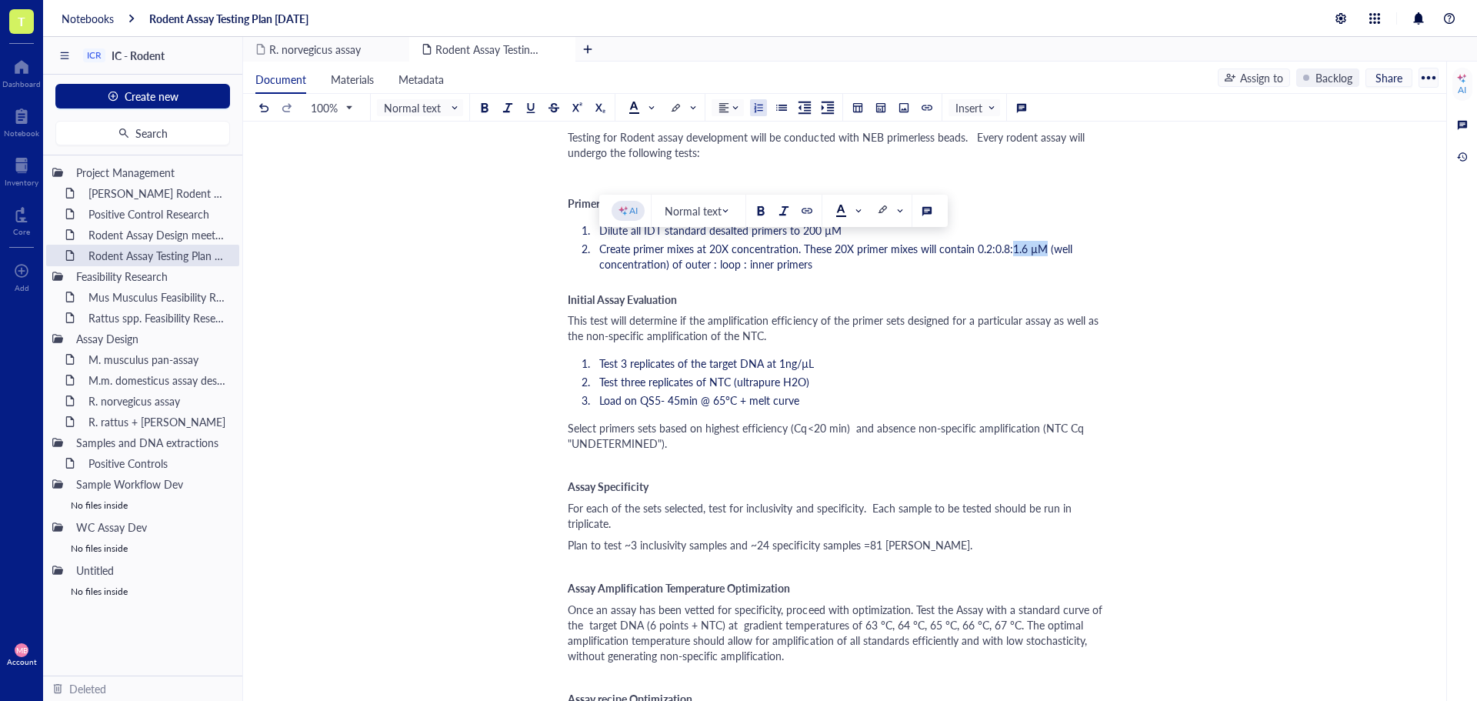
drag, startPoint x: 1041, startPoint y: 251, endPoint x: 1012, endPoint y: 253, distance: 29.3
click at [1012, 253] on span "Create primer mixes at 20X concentration. These 20X primer mixes will contain 0…" at bounding box center [837, 256] width 476 height 31
copy span "1.6 µM"
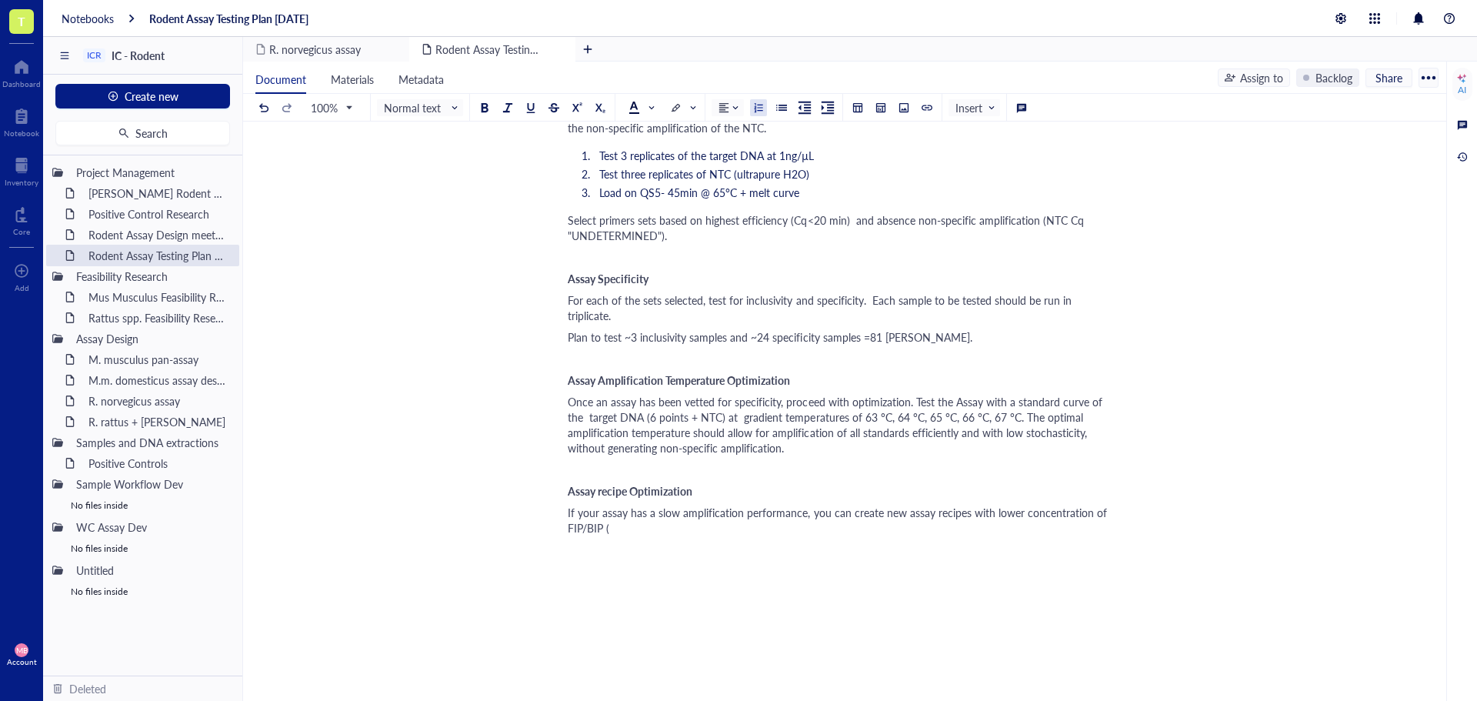
scroll to position [385, 0]
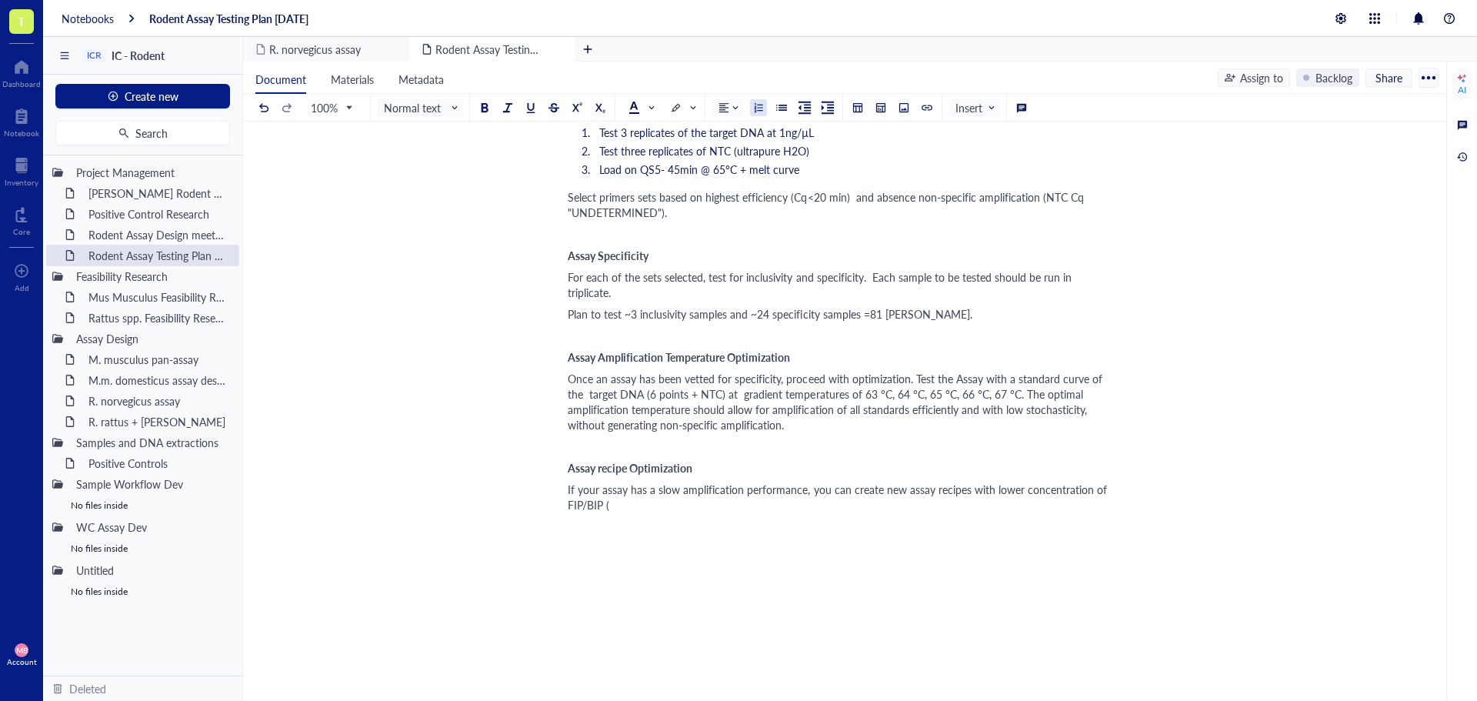
click at [631, 502] on div "Author: [PERSON_NAME] file: ﻿ Testing for Rodent assay development will be cond…" at bounding box center [842, 322] width 548 height 983
click at [632, 494] on div "If your assay has a slow amplification performance, you can create new assay re…" at bounding box center [842, 497] width 548 height 31
click at [623, 489] on span "If your assay has a slow amplification performance, you can create new assay re…" at bounding box center [839, 497] width 542 height 31
click at [659, 495] on div "If your assay has a slow amplification performance, you can create new assay re…" at bounding box center [842, 497] width 548 height 31
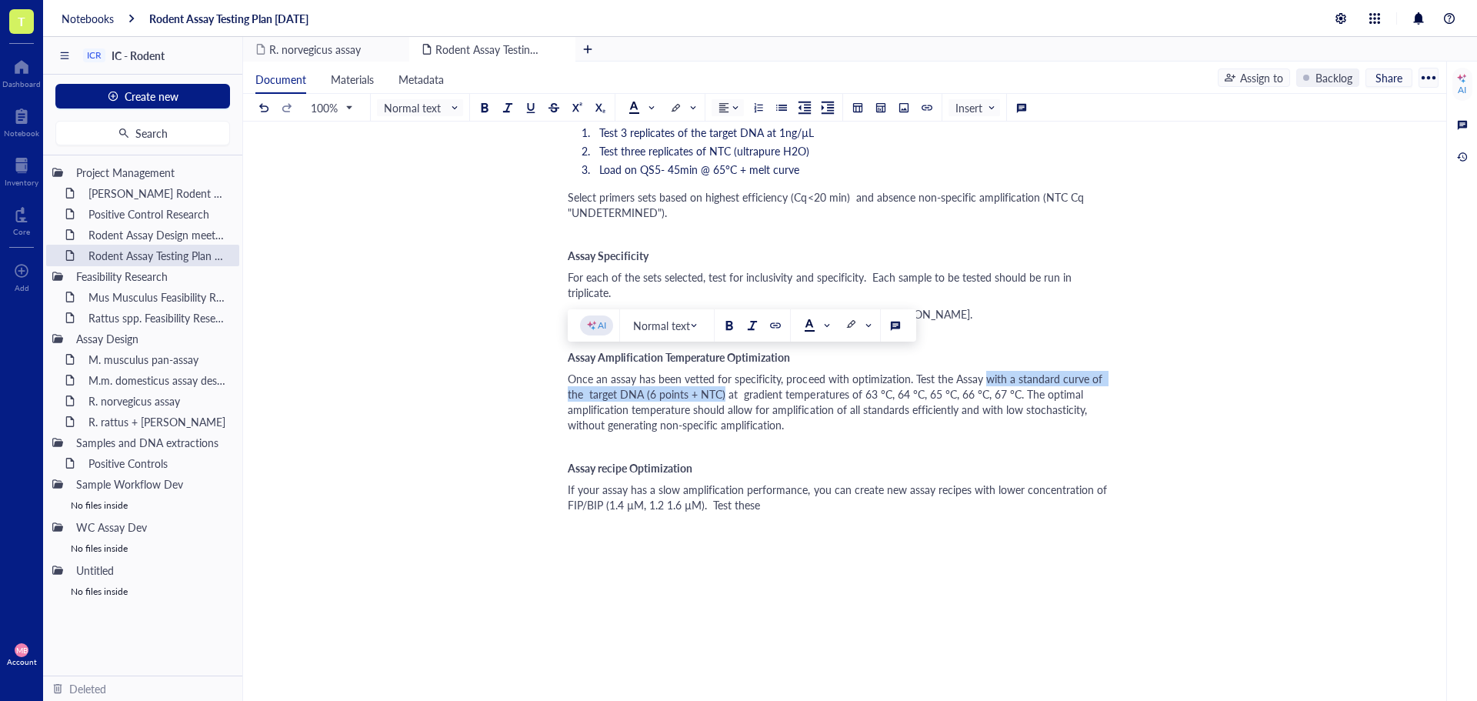
drag, startPoint x: 985, startPoint y: 364, endPoint x: 701, endPoint y: 380, distance: 284.4
click at [701, 380] on span "Once an assay has been vetted for specificity, proceed with optimization. Test …" at bounding box center [837, 402] width 538 height 62
copy span "with a standard curve of the target DNA (6 points + NTC)"
click at [834, 491] on div "If your assay has a slow amplification performance, you can create new assay re…" at bounding box center [842, 497] width 548 height 31
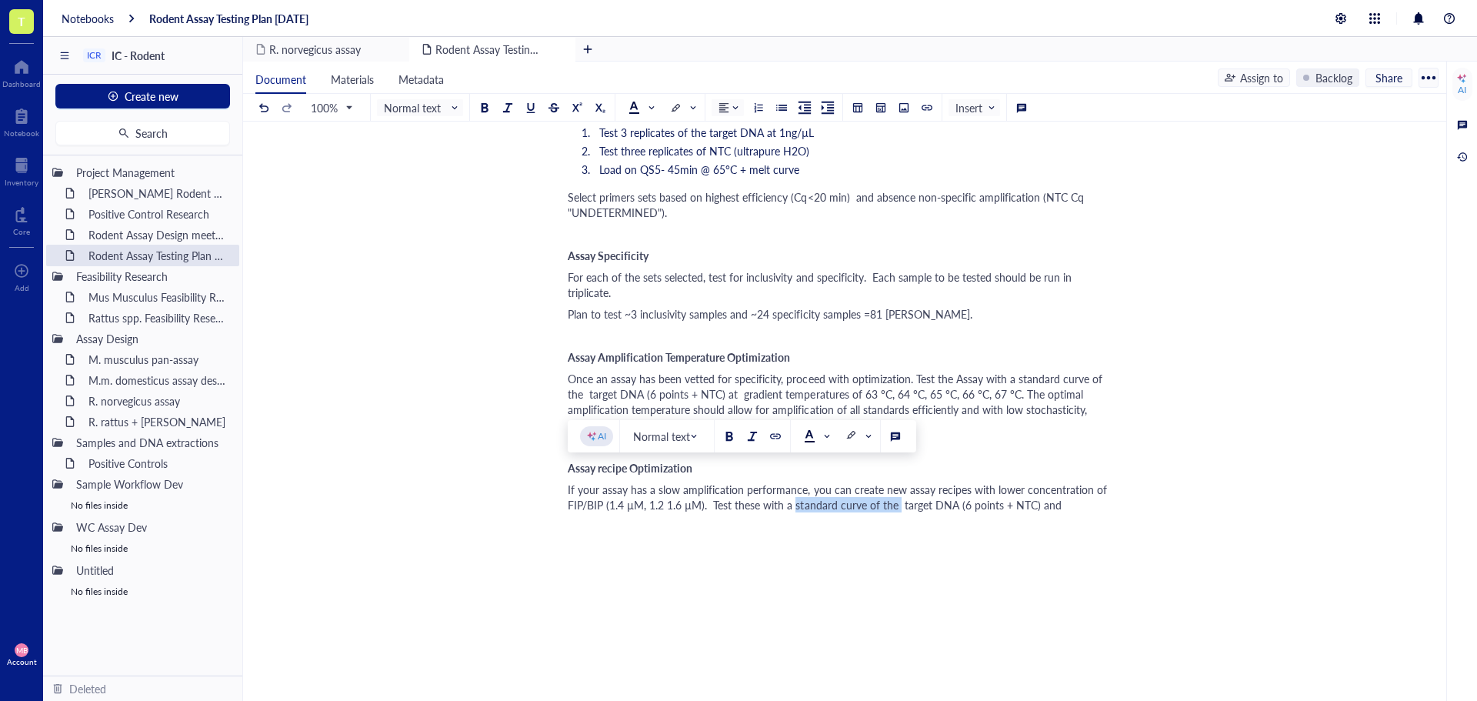
drag, startPoint x: 899, startPoint y: 488, endPoint x: 795, endPoint y: 489, distance: 103.9
click at [795, 489] on span "If your assay has a slow amplification performance, you can create new assay re…" at bounding box center [839, 497] width 542 height 31
drag, startPoint x: 861, startPoint y: 489, endPoint x: 899, endPoint y: 495, distance: 39.0
click at [862, 489] on span "If your assay has a slow amplification performance, you can create new assay re…" at bounding box center [839, 497] width 542 height 31
drag, startPoint x: 950, startPoint y: 488, endPoint x: 913, endPoint y: 489, distance: 37.0
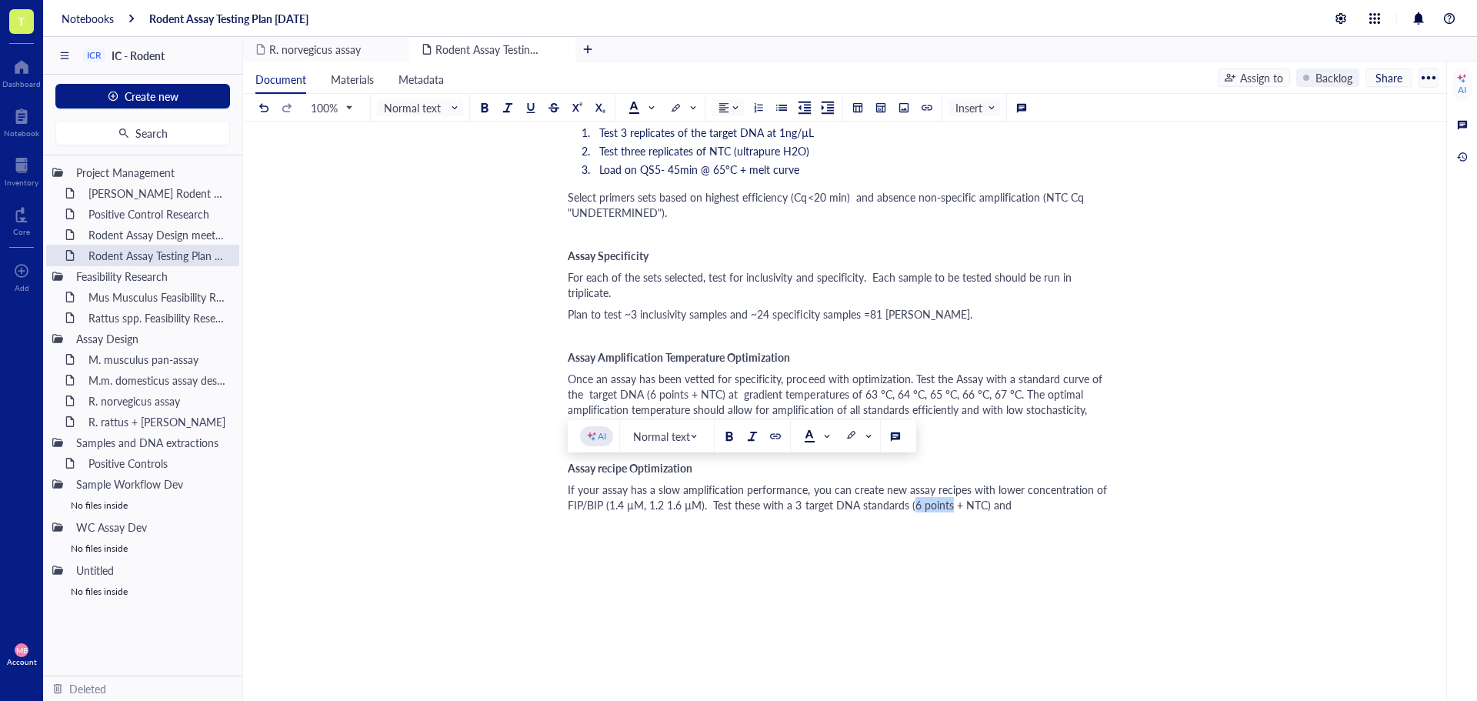
click at [913, 489] on span "If your assay has a slow amplification performance, you can create new assay re…" at bounding box center [839, 497] width 542 height 31
click at [1049, 486] on div "If your assay has a slow amplification performance, you can create new assay re…" at bounding box center [842, 497] width 548 height 31
click at [764, 489] on span "If your assay has a slow amplification performance, you can create new assay re…" at bounding box center [839, 497] width 542 height 31
click at [1094, 490] on div "If your assay has a slow amplification performance, you can create new assay re…" at bounding box center [842, 497] width 548 height 31
drag, startPoint x: 1052, startPoint y: 491, endPoint x: 832, endPoint y: 491, distance: 219.3
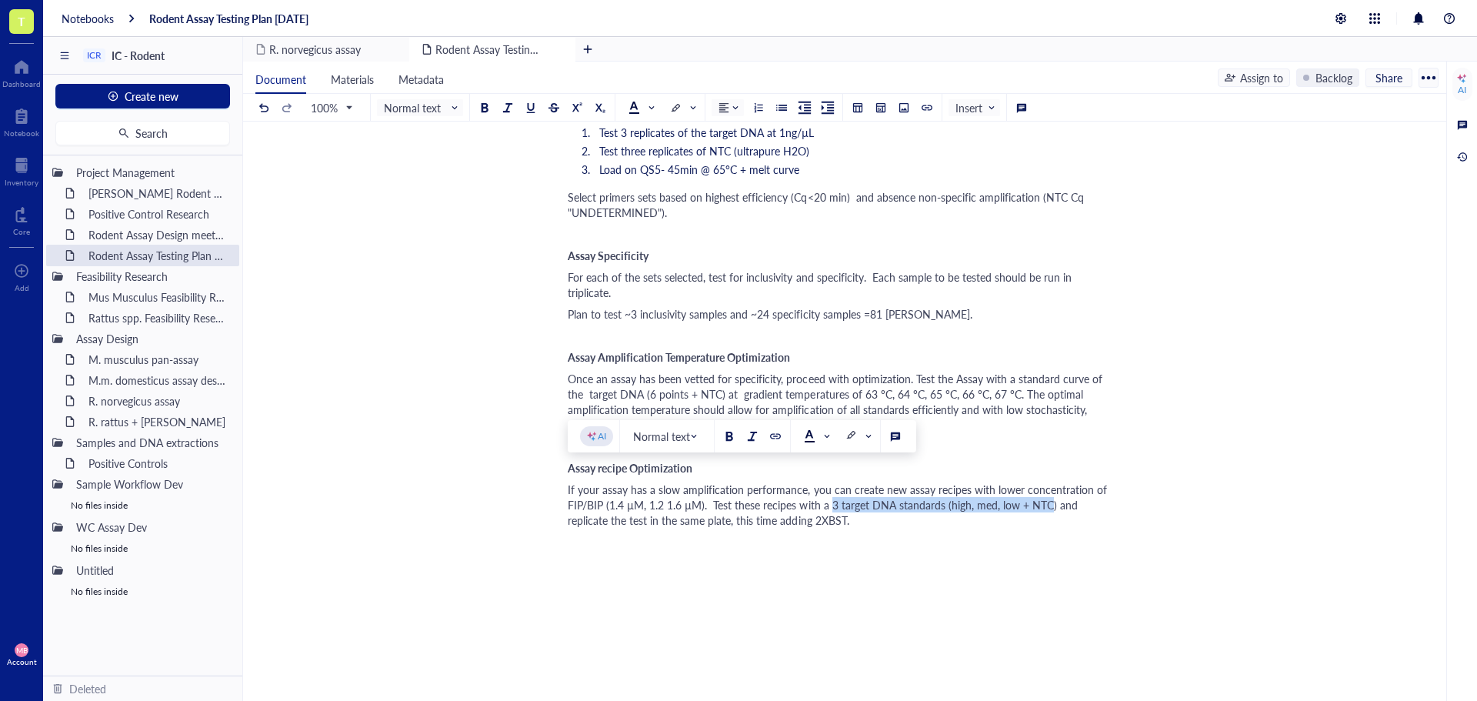
click at [832, 491] on span "If your assay has a slow amplification performance, you can create new assay re…" at bounding box center [839, 505] width 542 height 46
click at [829, 491] on span "If your assay has a slow amplification performance, you can create new assay re…" at bounding box center [839, 505] width 542 height 46
drag, startPoint x: 1049, startPoint y: 489, endPoint x: 828, endPoint y: 487, distance: 220.8
click at [828, 487] on span "If your assay has a slow amplification performance, you can create new assay re…" at bounding box center [839, 505] width 542 height 46
copy span "3 target DNA standards (high, med, low + NTC)"
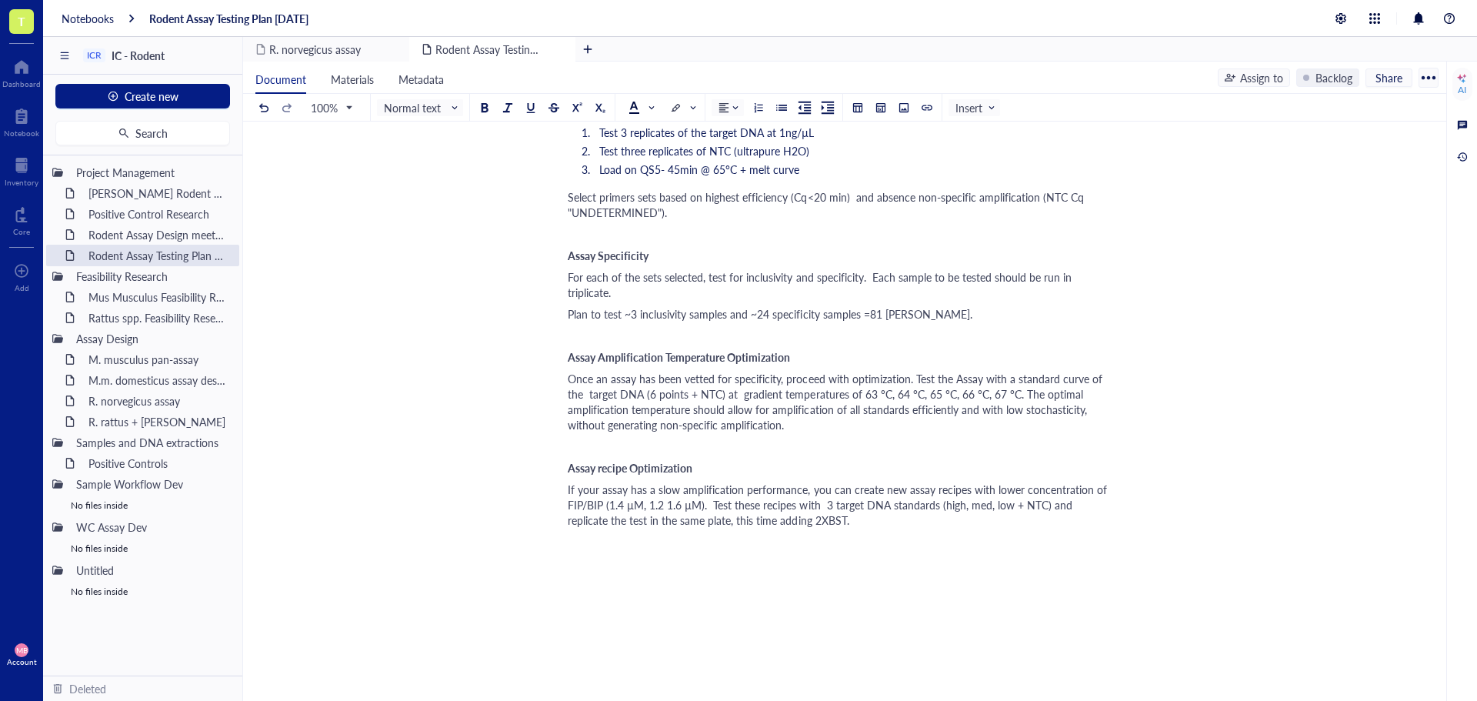
click at [993, 413] on div "Once an assay has been vetted for specificity, proceed with optimization. Test …" at bounding box center [842, 402] width 548 height 62
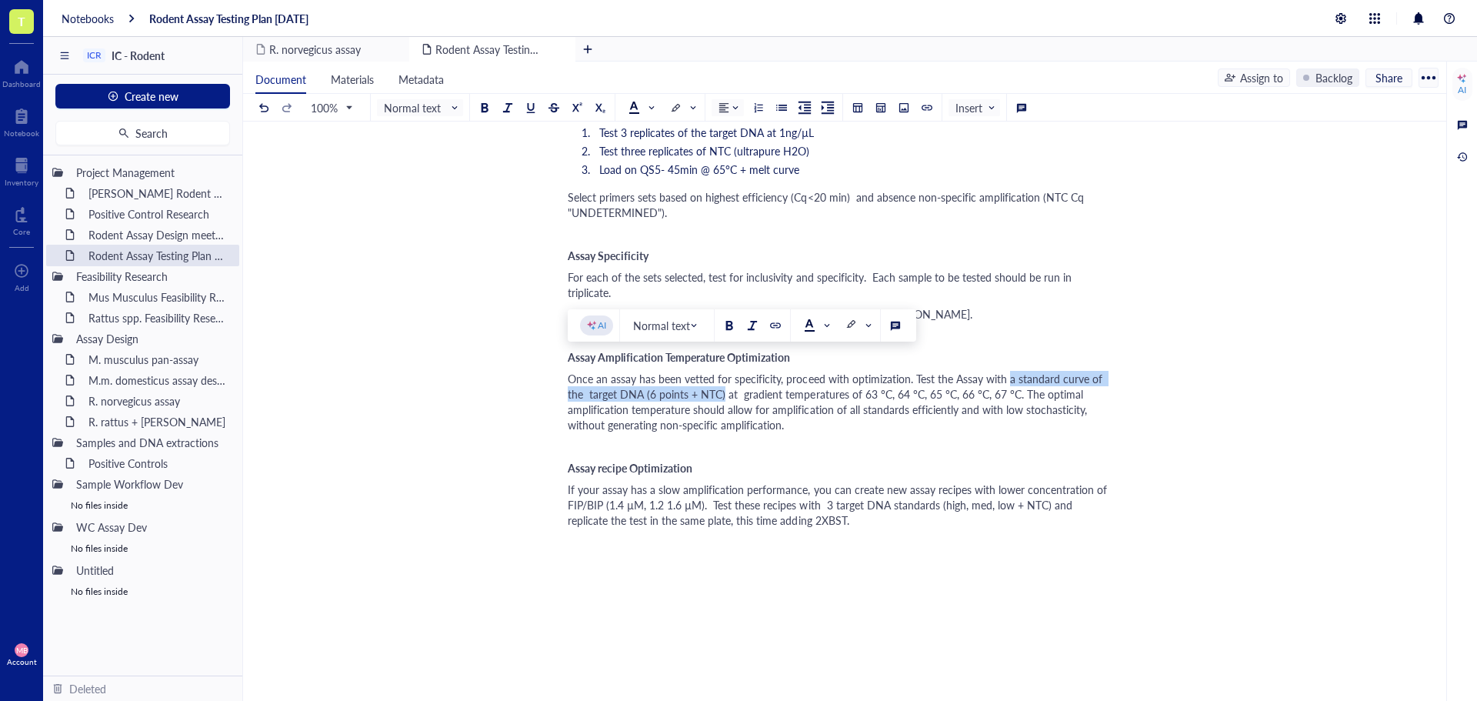
drag, startPoint x: 1012, startPoint y: 364, endPoint x: 702, endPoint y: 376, distance: 310.3
click at [702, 376] on span "Once an assay has been vetted for specificity, proceed with optimization. Test …" at bounding box center [837, 402] width 538 height 62
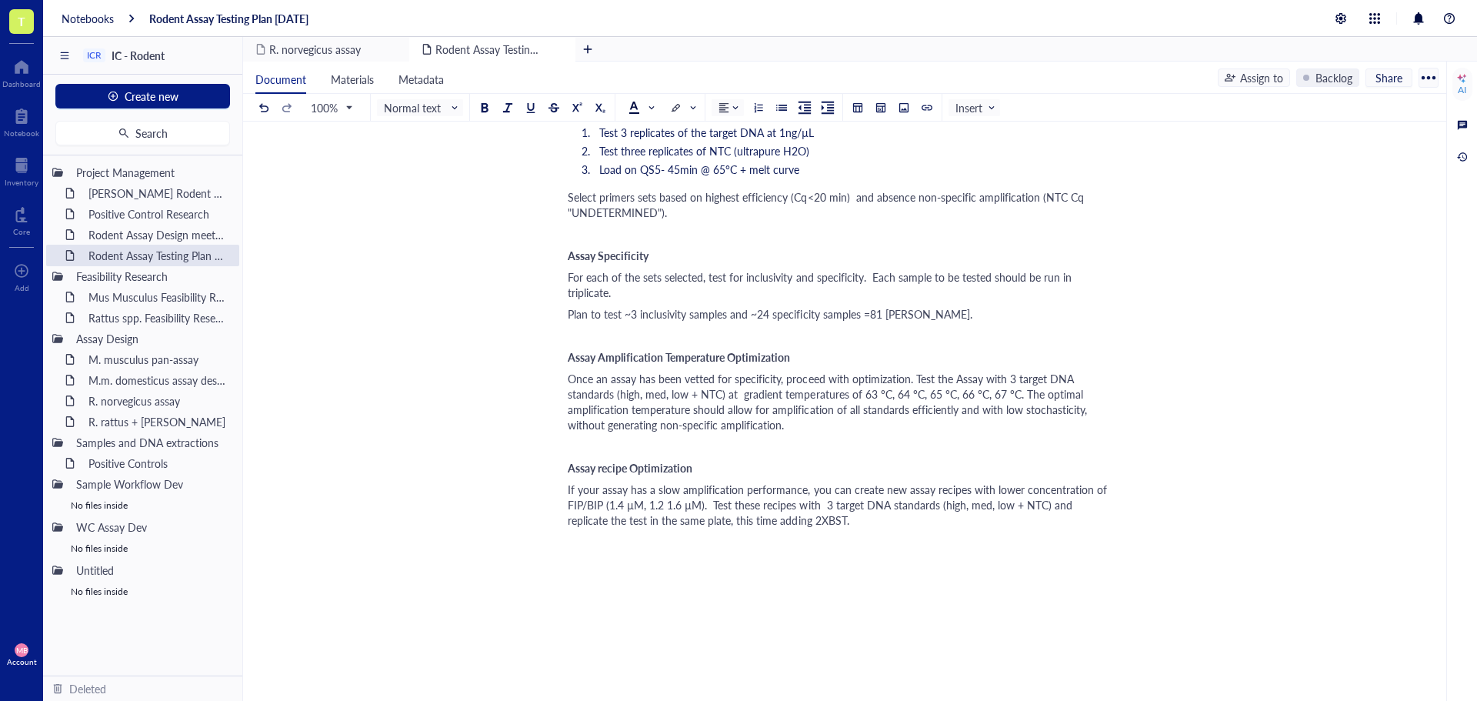
click at [606, 328] on div "﻿" at bounding box center [842, 335] width 548 height 15
click at [849, 505] on div "If your assay has a slow amplification performance, you can create new assay re…" at bounding box center [842, 505] width 548 height 46
click at [660, 571] on div "﻿ Type ‘/’ for commands" at bounding box center [842, 578] width 548 height 15
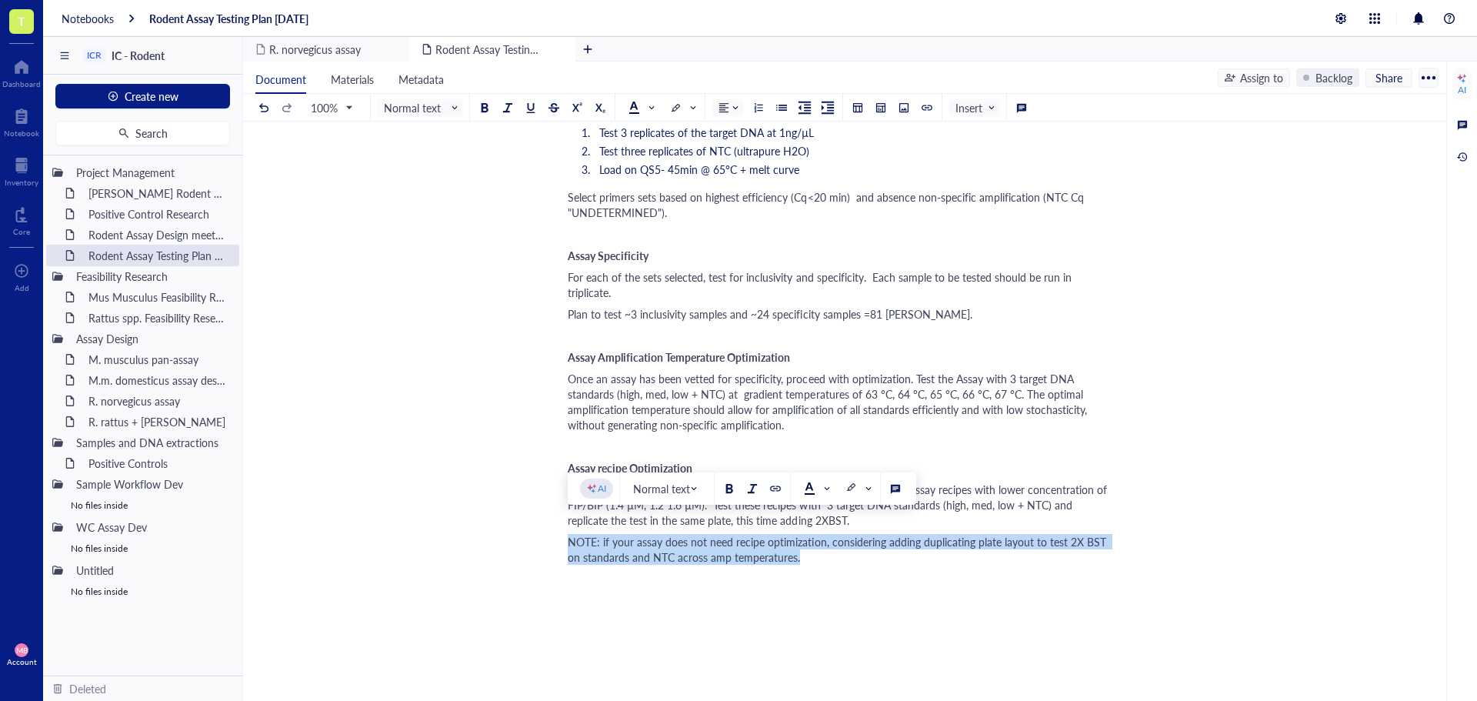
drag, startPoint x: 837, startPoint y: 551, endPoint x: 569, endPoint y: 528, distance: 269.5
click at [569, 528] on div "Author: [PERSON_NAME] file: ﻿ Testing for Rodent assay development will be cond…" at bounding box center [842, 349] width 548 height 1036
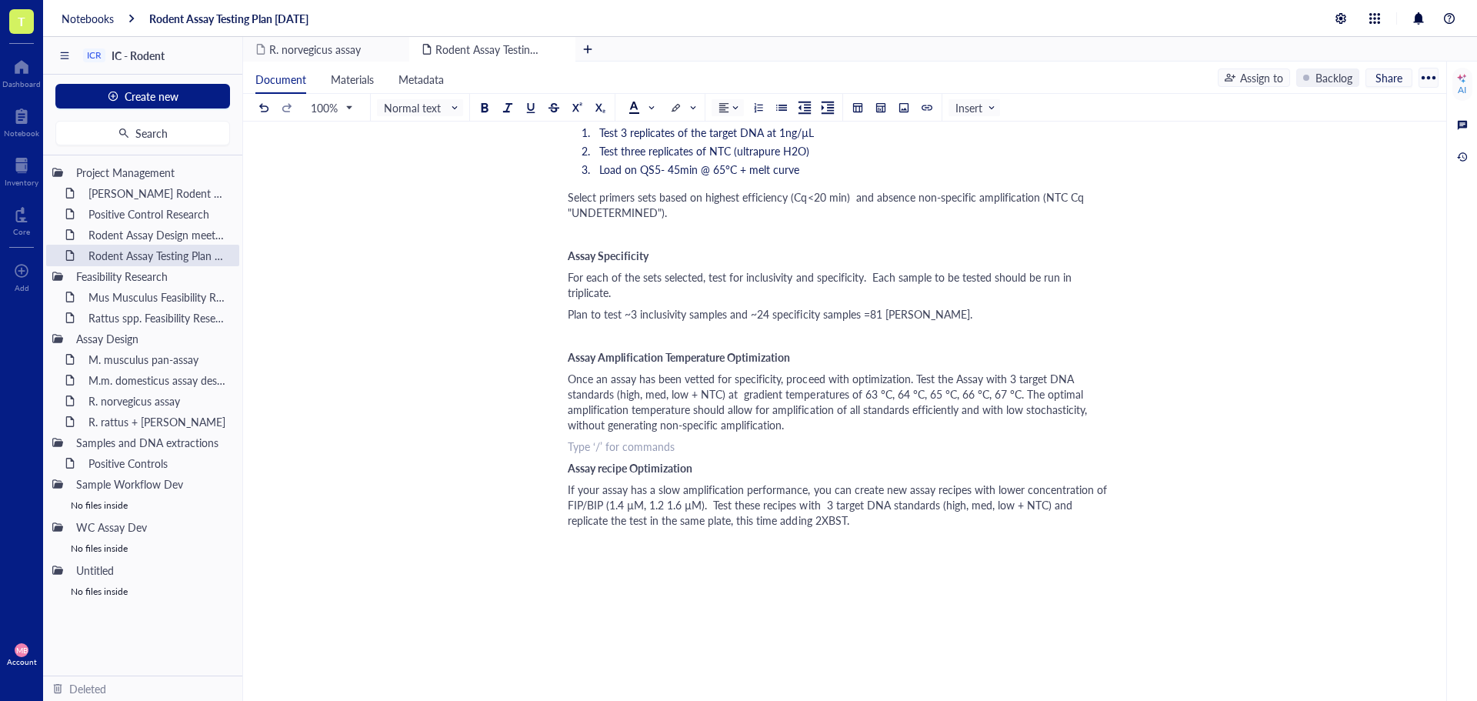
click at [589, 439] on div "﻿ Type ‘/’ for commands" at bounding box center [842, 446] width 548 height 15
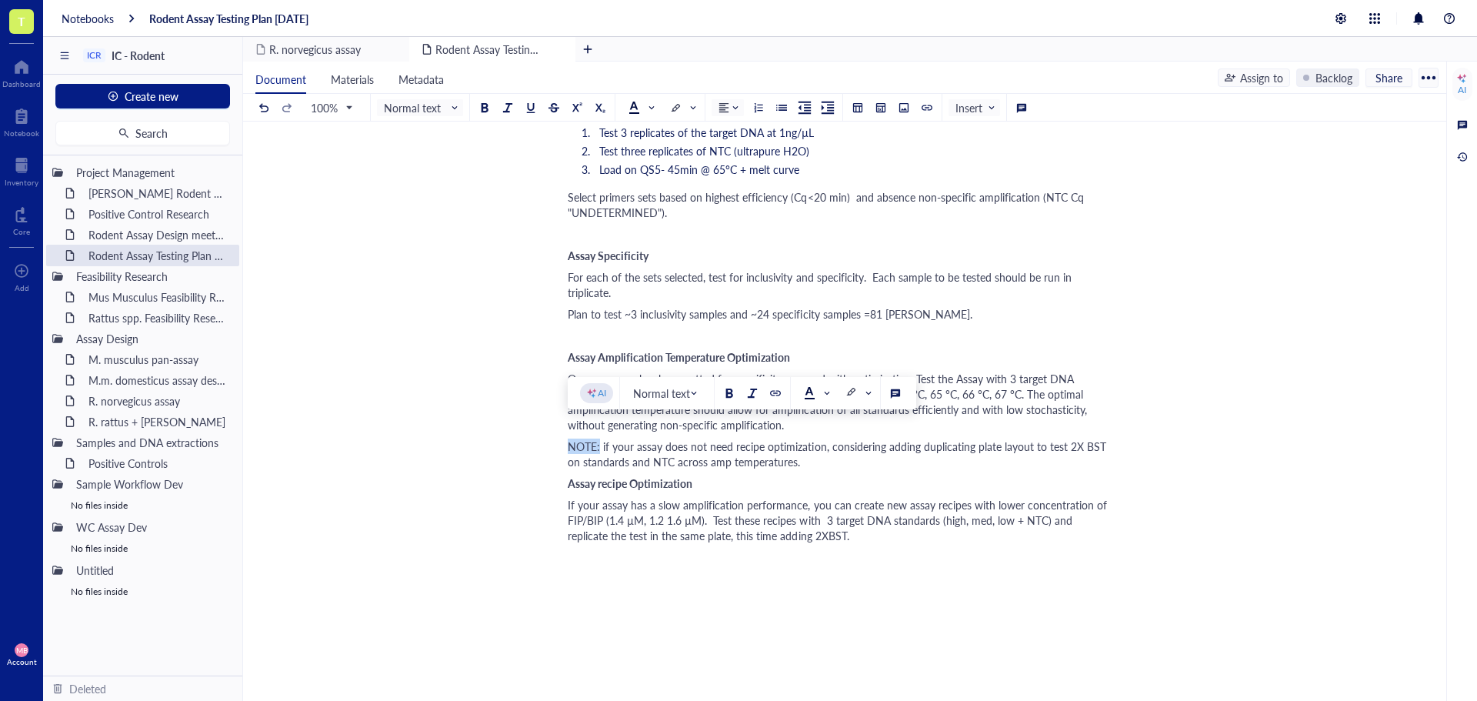
drag, startPoint x: 600, startPoint y: 432, endPoint x: 569, endPoint y: 429, distance: 31.7
click at [569, 439] on span "NOTE: if your assay does not need recipe optimization, considering adding dupli…" at bounding box center [839, 454] width 542 height 31
click at [727, 398] on button at bounding box center [729, 393] width 17 height 17
click at [764, 459] on div "Author: [PERSON_NAME] file: ﻿ Testing for Rodent assay development will be cond…" at bounding box center [842, 349] width 548 height 1036
click at [850, 450] on div "NOTE: if your assay does not need recipe optimization, considering adding dupli…" at bounding box center [842, 454] width 548 height 31
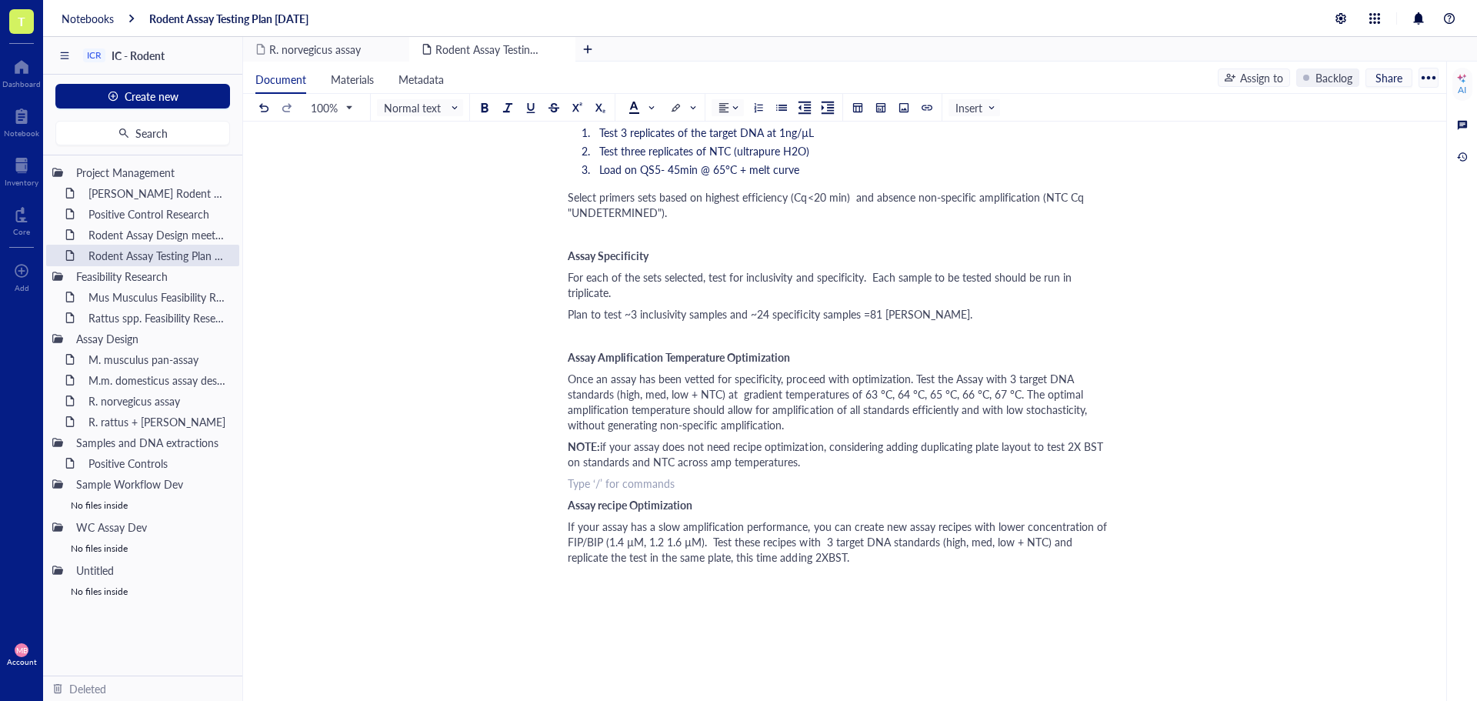
click at [590, 592] on div "﻿" at bounding box center [842, 599] width 548 height 15
click at [576, 572] on div "Author: [PERSON_NAME] file: ﻿ Testing for Rodent assay development will be cond…" at bounding box center [842, 359] width 548 height 1057
click at [588, 571] on span "Dynamic Range and LOD" at bounding box center [628, 578] width 121 height 15
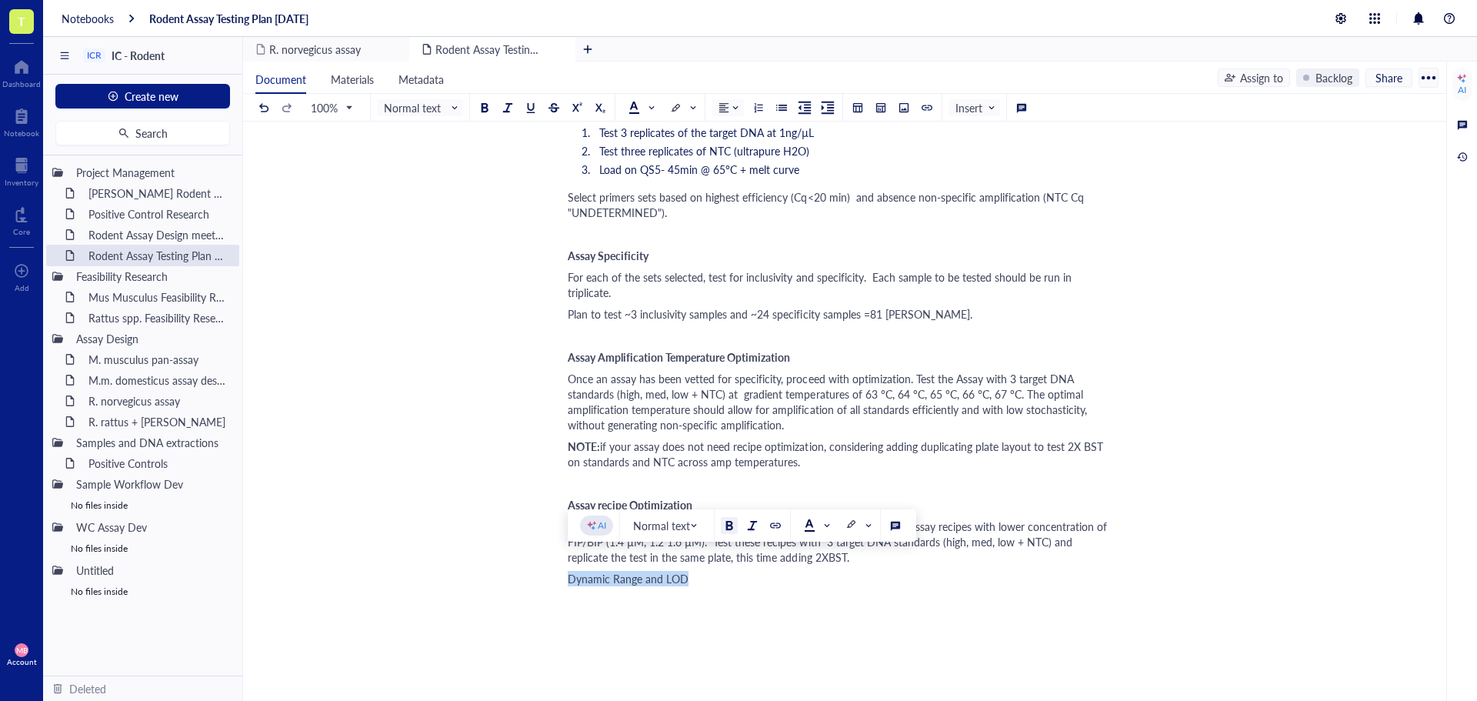
click at [729, 522] on div at bounding box center [729, 525] width 11 height 11
click at [712, 571] on div "Dynamic Range and LOD" at bounding box center [842, 578] width 548 height 15
click at [567, 564] on div "Rodent Assay Testing Plan [DATE] Rodent Assay Testing Plan [DATE] Author: [PERS…" at bounding box center [841, 331] width 1197 height 1114
click at [570, 571] on div "Author: [PERSON_NAME] file: ﻿ Testing for Rodent assay development will be cond…" at bounding box center [842, 359] width 548 height 1057
click at [711, 592] on div "Dynamic Range and LOD" at bounding box center [842, 599] width 548 height 15
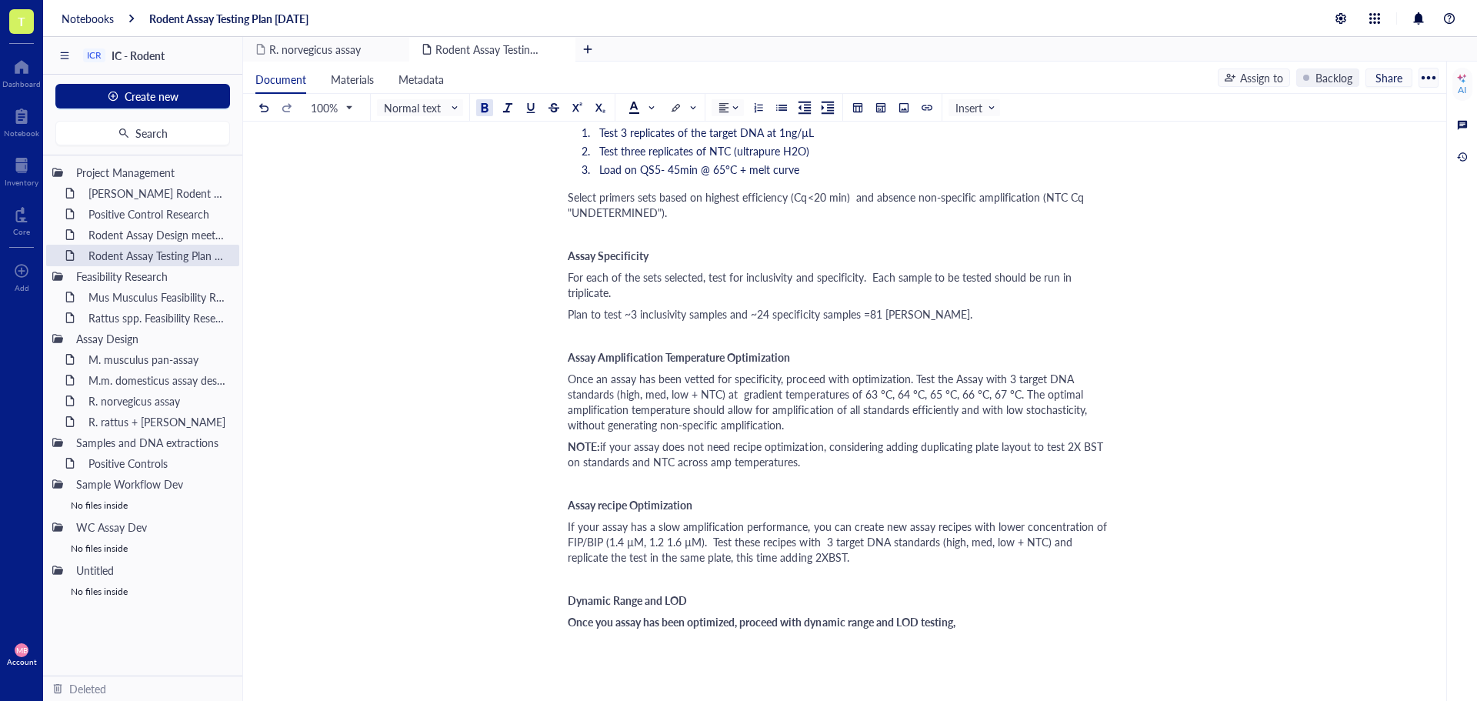
click at [923, 614] on span "Once you assay has been optimized, proceed with dynamic range and LOD testing," at bounding box center [762, 621] width 388 height 15
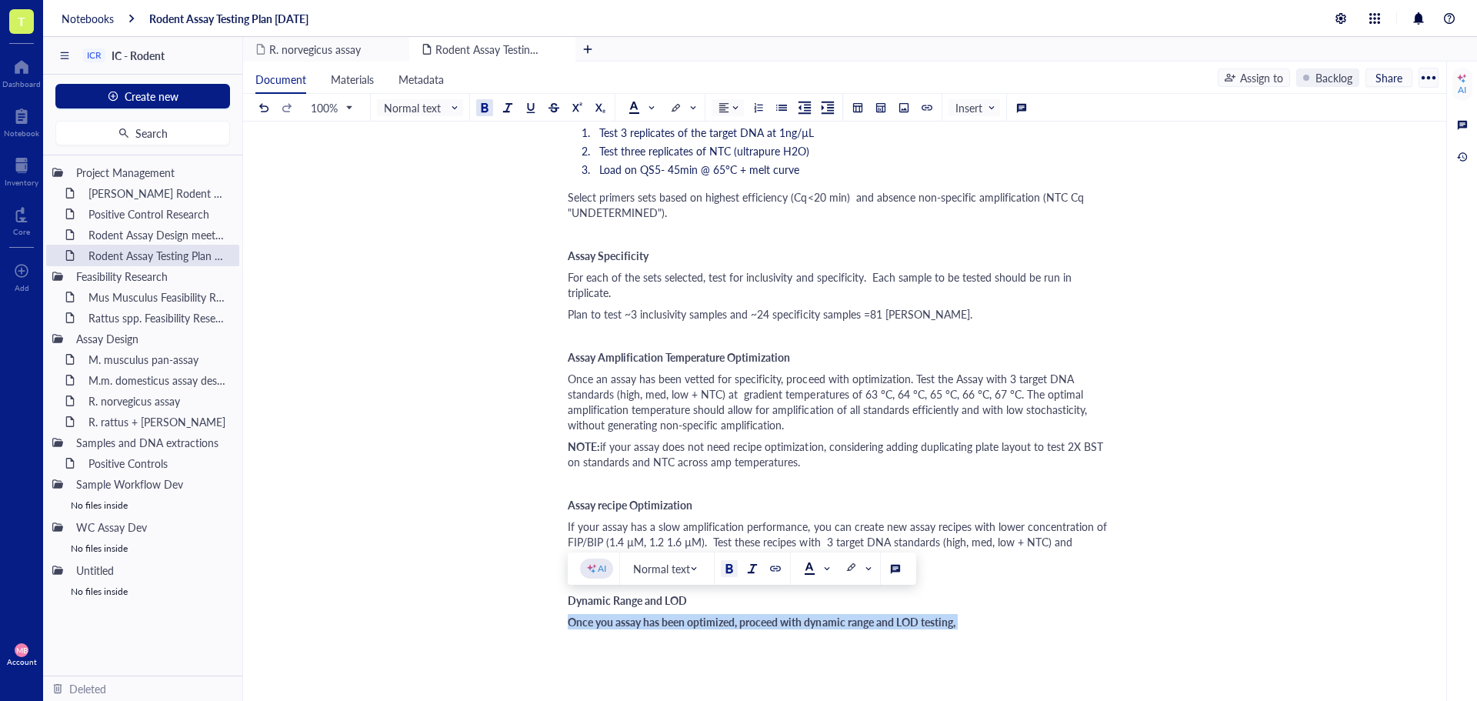
click at [484, 110] on div at bounding box center [484, 107] width 11 height 11
click at [991, 614] on div "Once you assay has been optimized, proceed with dynamic range and LOD testing," at bounding box center [842, 621] width 548 height 15
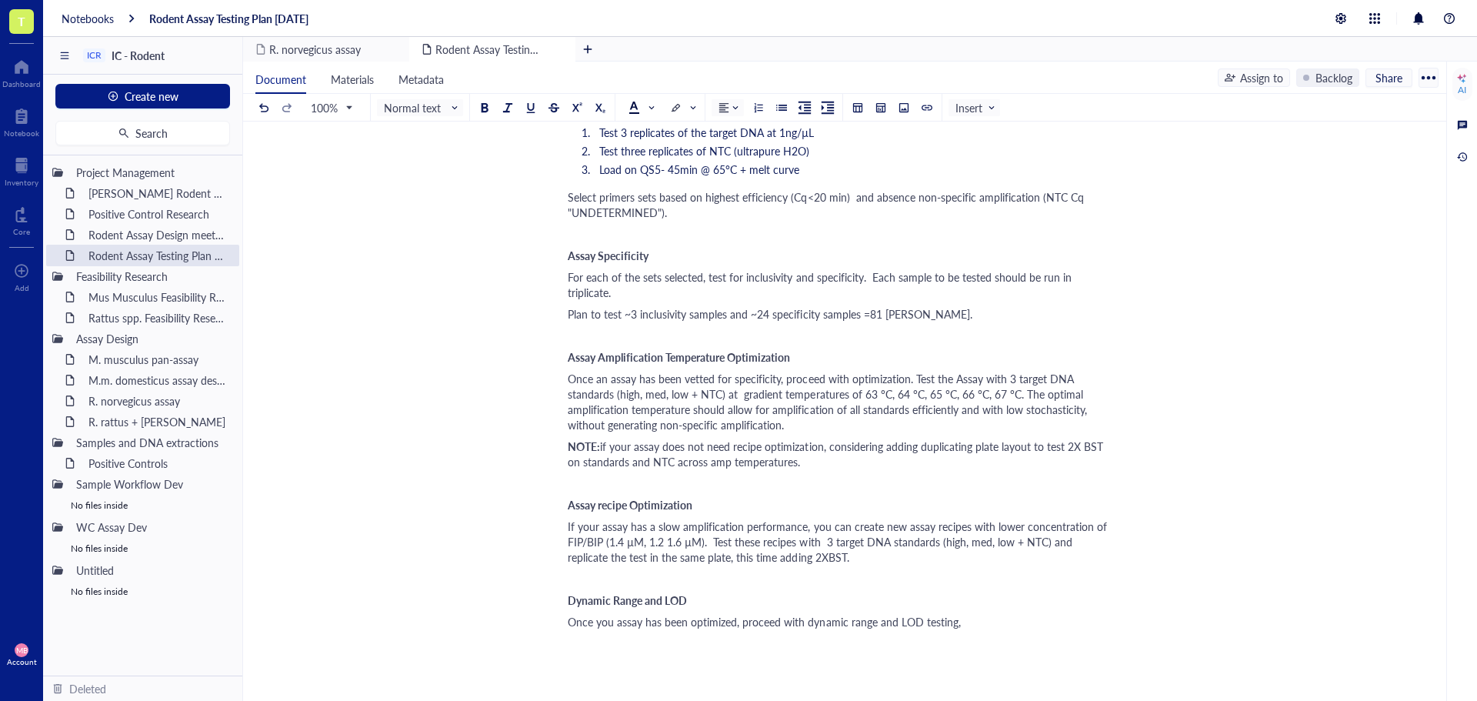
click at [1075, 276] on span "For each of the sets selected, test for inclusivity and specificity. Each sampl…" at bounding box center [821, 284] width 507 height 31
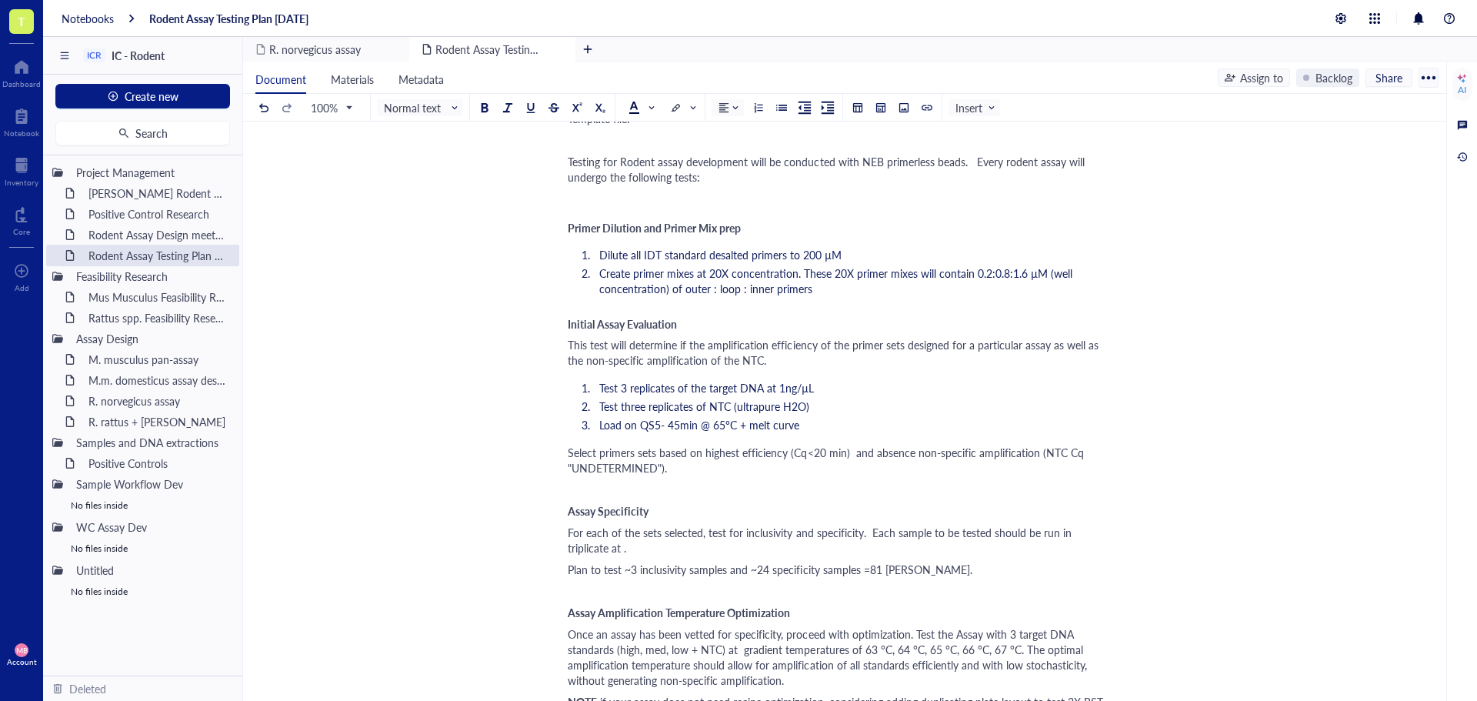
scroll to position [154, 0]
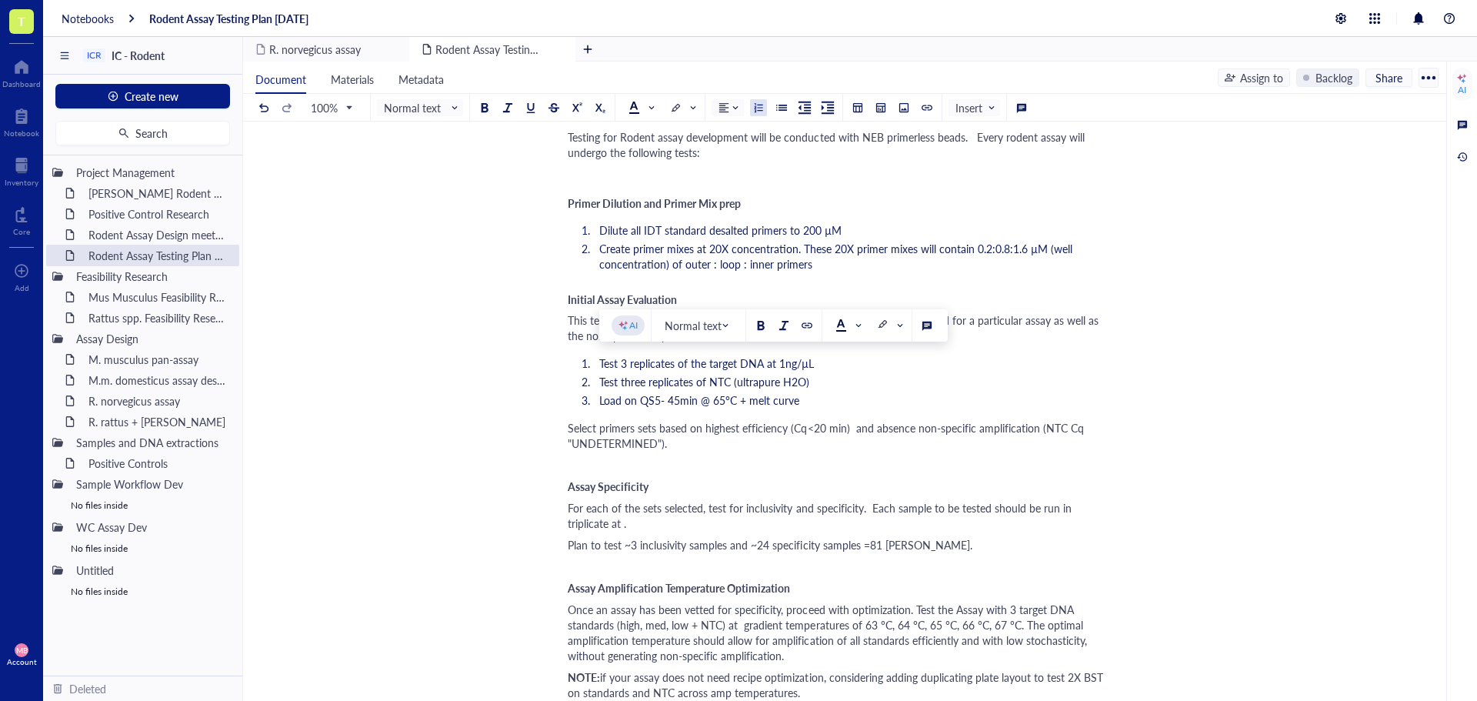
drag, startPoint x: 817, startPoint y: 359, endPoint x: 780, endPoint y: 361, distance: 37.0
click at [780, 361] on li "Test 3 replicates of the target DNA at 1ng/µL" at bounding box center [854, 362] width 522 height 15
copy span "1ng/µL"
click at [579, 528] on span "For each of the sets selected, test for inclusivity and specificity. Each sampl…" at bounding box center [821, 515] width 507 height 31
drag, startPoint x: 619, startPoint y: 521, endPoint x: 606, endPoint y: 522, distance: 13.1
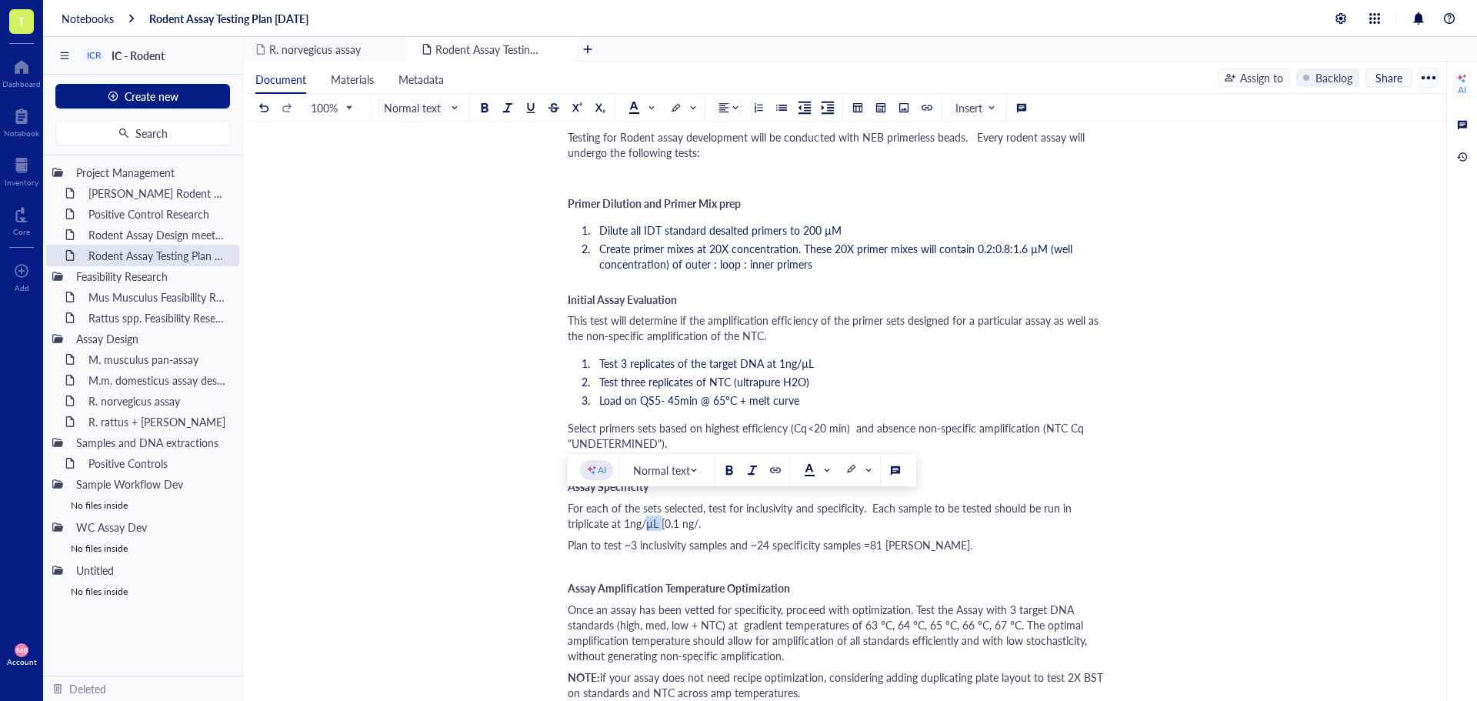
click at [606, 522] on span "For each of the sets selected, test for inclusivity and specificity. Each sampl…" at bounding box center [821, 515] width 507 height 31
copy span "µL"
click at [656, 524] on span "For each of the sets selected, test for inclusivity and specificity. Each sampl…" at bounding box center [821, 515] width 507 height 31
drag, startPoint x: 618, startPoint y: 522, endPoint x: 722, endPoint y: 522, distance: 104.6
click at [722, 522] on span "For each of the sets selected, test for inclusivity and specificity. Each sampl…" at bounding box center [821, 515] width 507 height 31
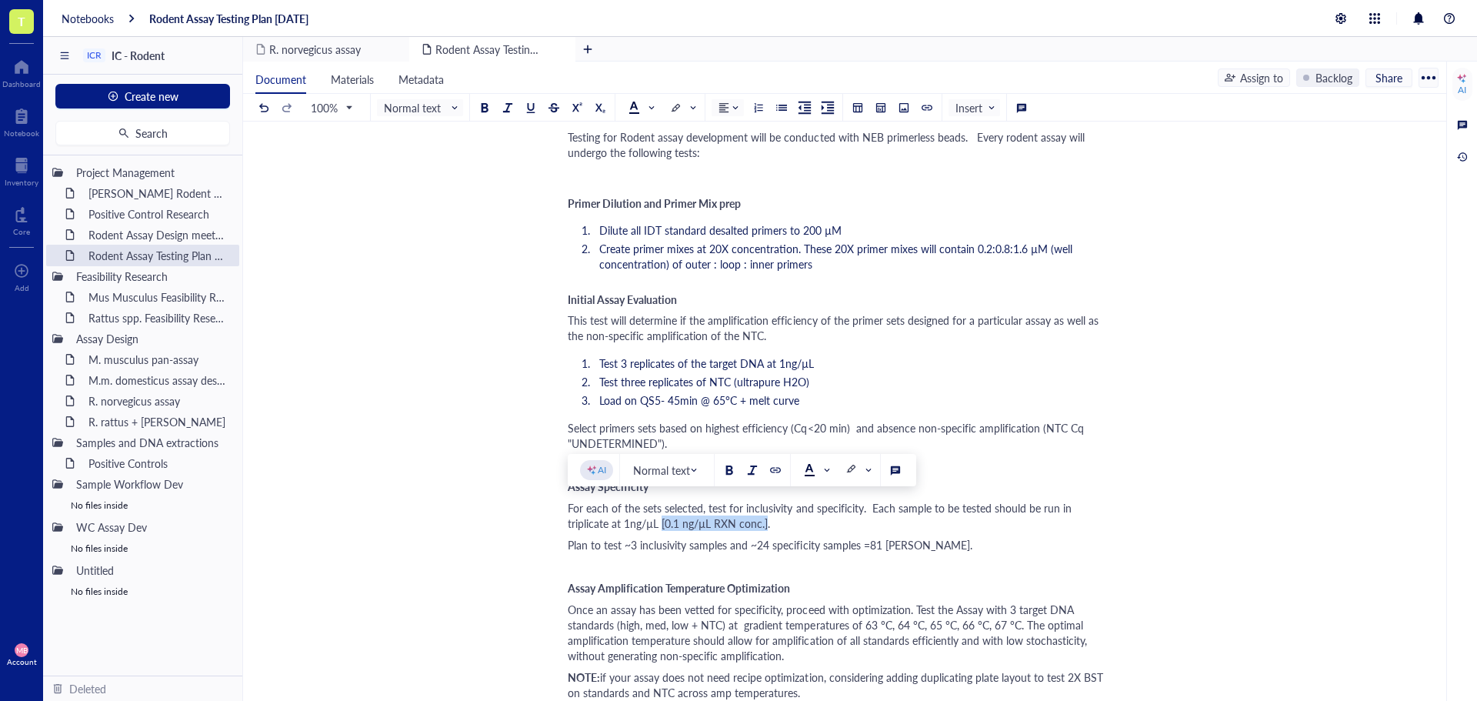
copy span "[0.1 ng/µL RXN conc.]"
click at [993, 339] on div "This test will determine if the amplification efficiency of the primer sets des…" at bounding box center [842, 327] width 548 height 31
click at [826, 363] on li "Test 3 replicates of the target DNA at 1ng/µL" at bounding box center [854, 362] width 522 height 15
drag, startPoint x: 579, startPoint y: 524, endPoint x: 710, endPoint y: 523, distance: 130.8
click at [716, 525] on span "For each of the sets selected, test for inclusivity and specificity. Each sampl…" at bounding box center [821, 515] width 507 height 31
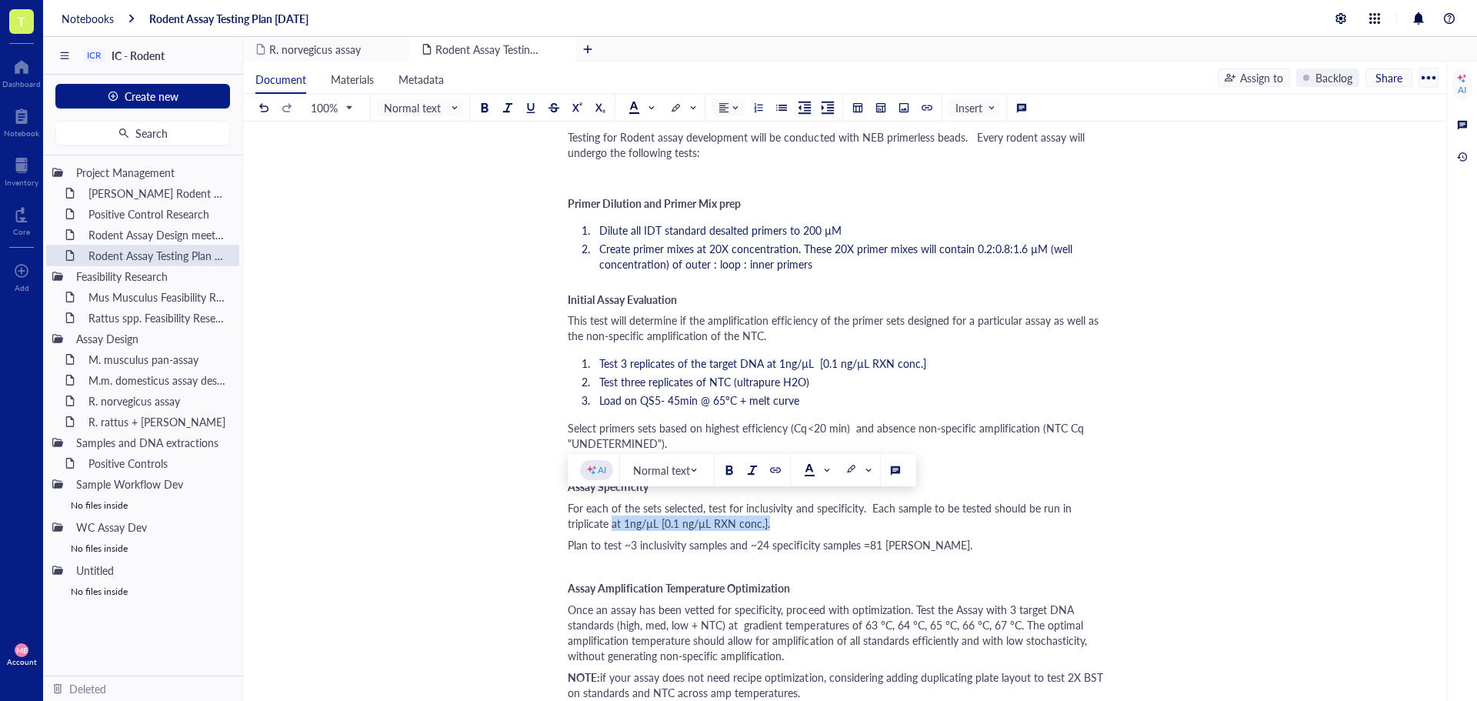
drag, startPoint x: 569, startPoint y: 523, endPoint x: 734, endPoint y: 522, distance: 165.4
click at [734, 522] on div "For each of the sets selected, test for inclusivity and specificity. Each sampl…" at bounding box center [842, 515] width 548 height 31
copy span "at 1ng/µL [0.1 ng/µL RXN conc.]."
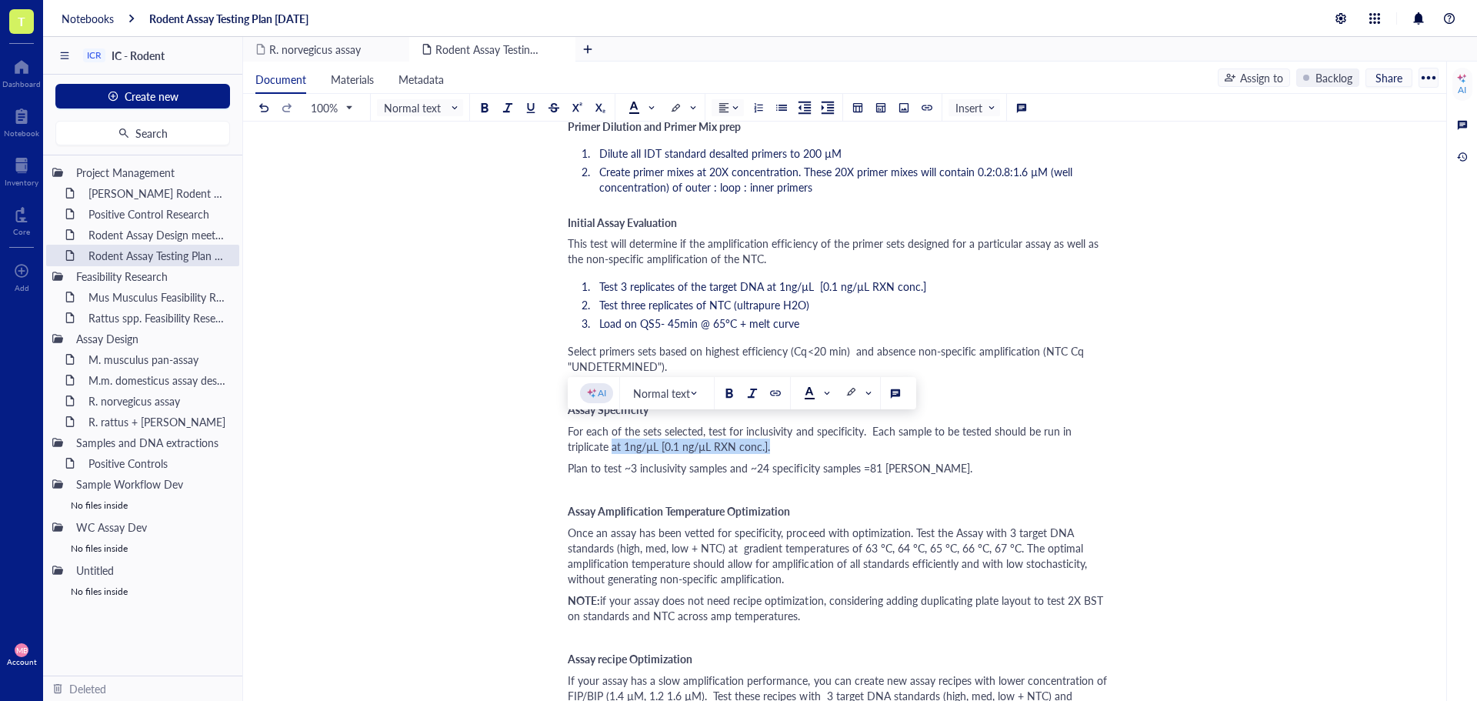
scroll to position [308, 0]
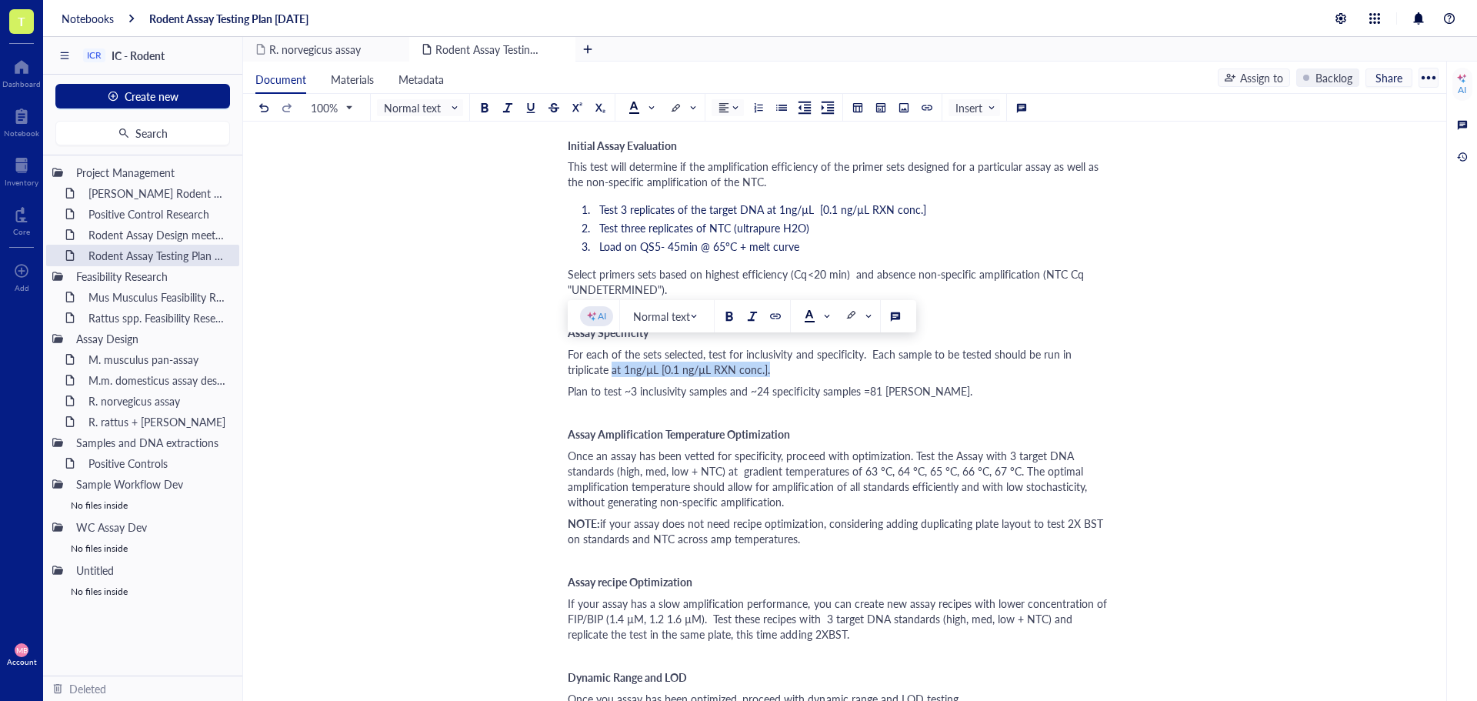
click at [1025, 372] on div "For each of the sets selected, test for inclusivity and specificity. Each sampl…" at bounding box center [842, 361] width 548 height 31
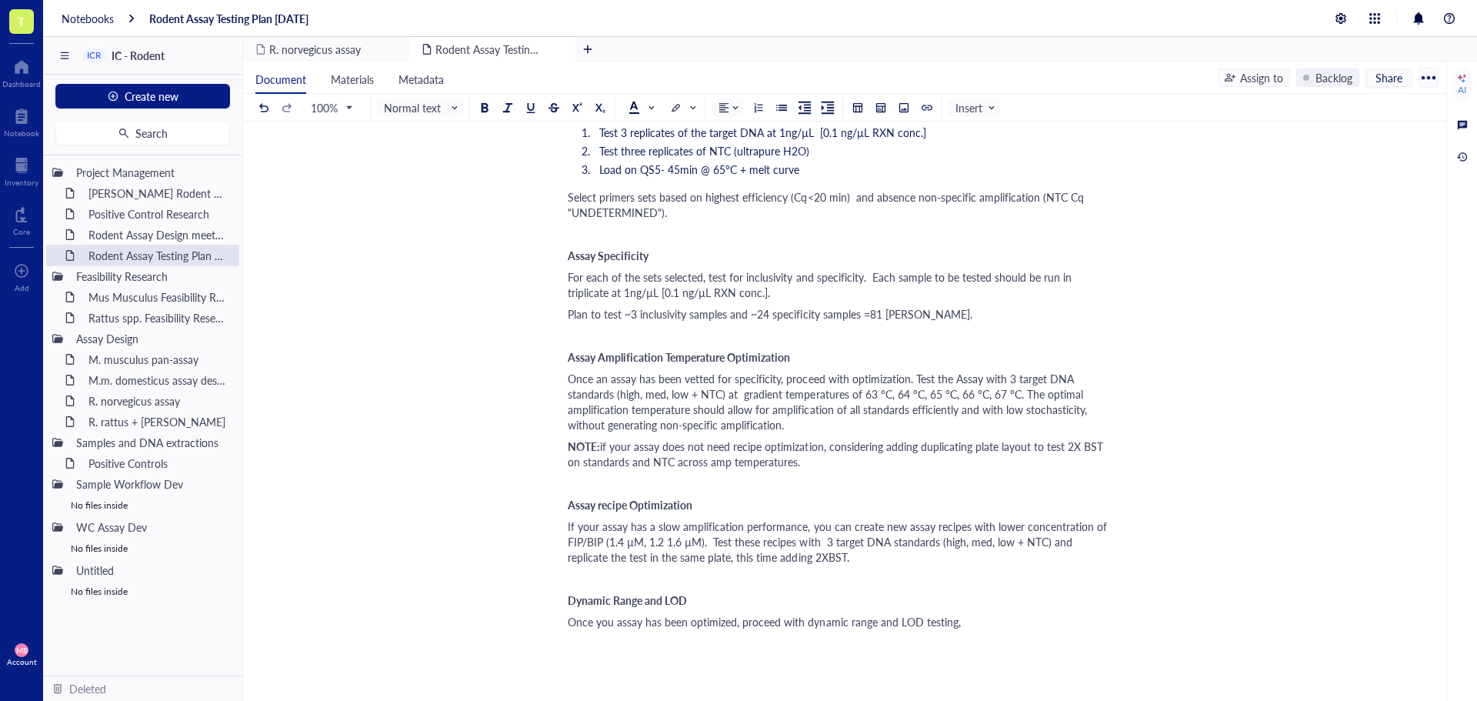
scroll to position [462, 0]
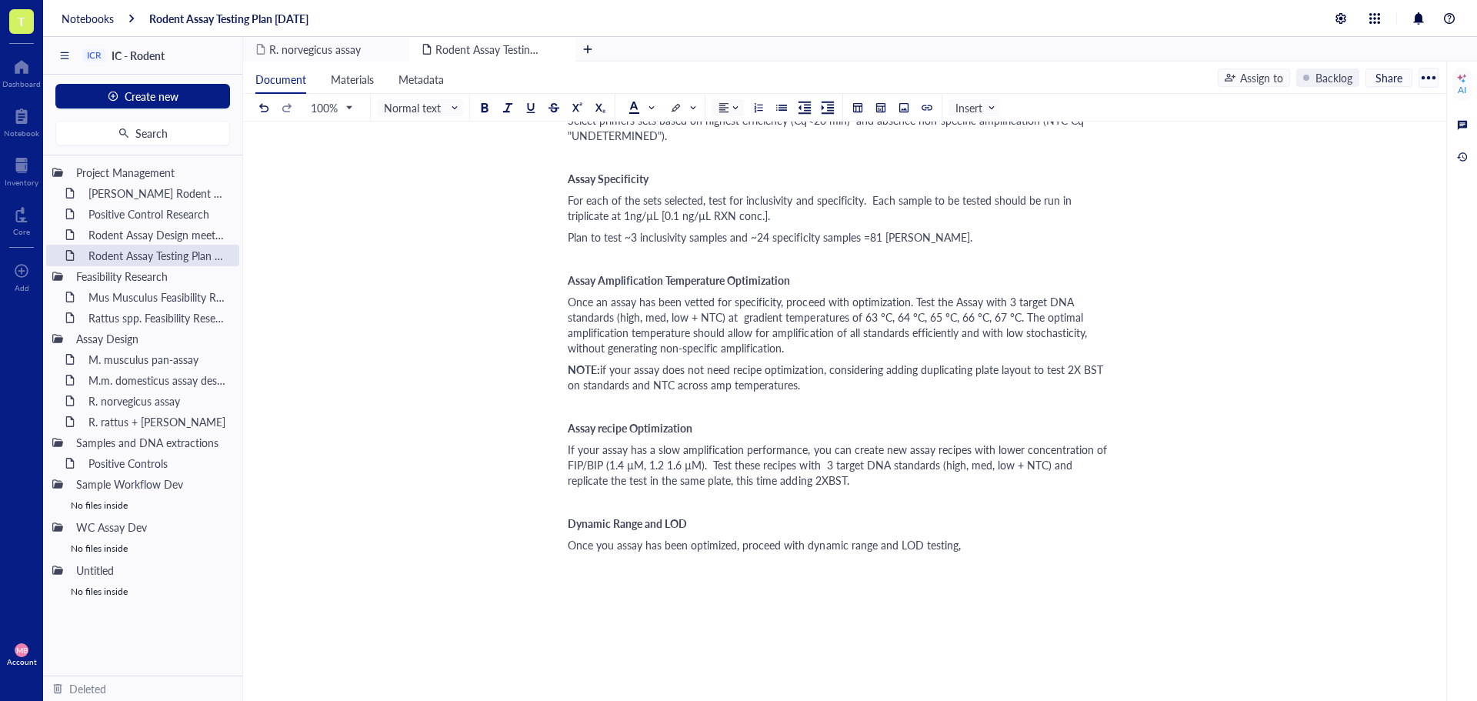
click at [854, 482] on div "If your assay has a slow amplification performance, you can create new assay re…" at bounding box center [842, 465] width 548 height 46
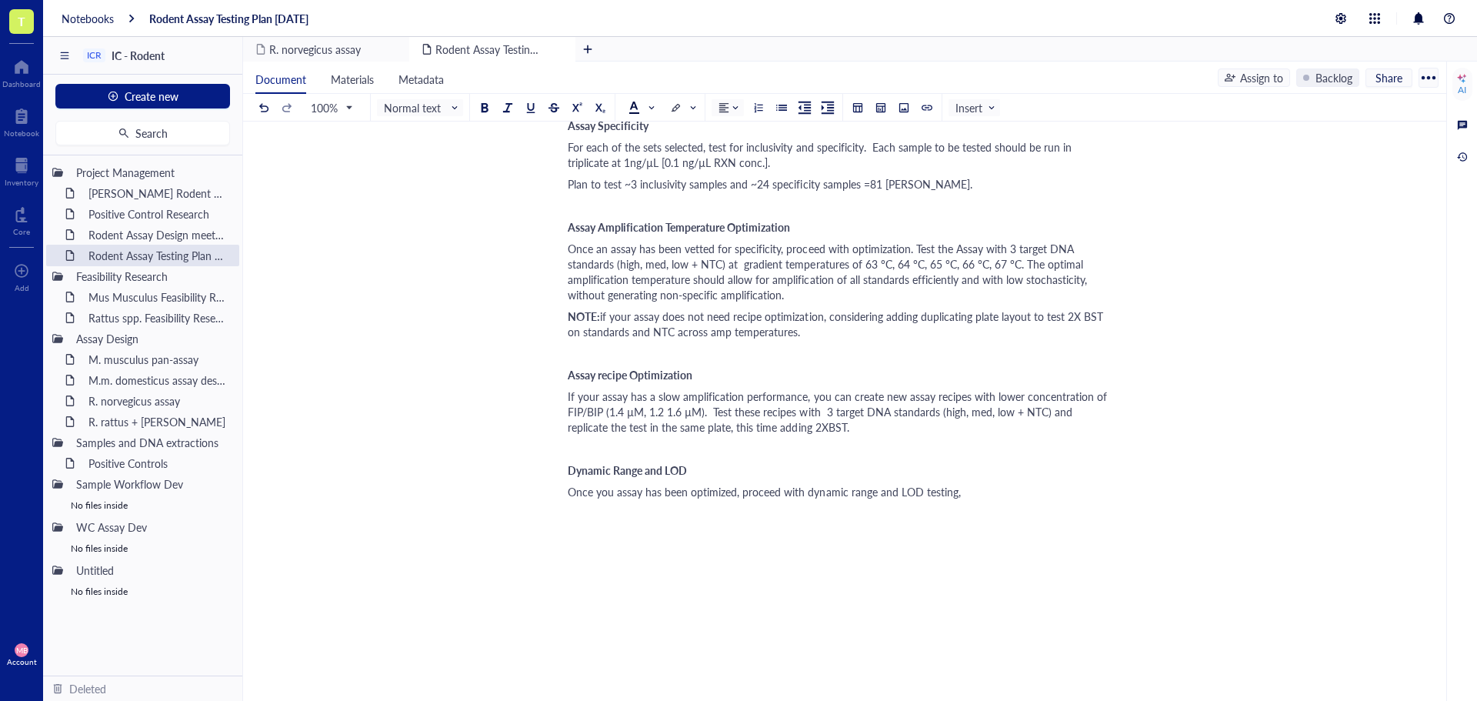
scroll to position [539, 0]
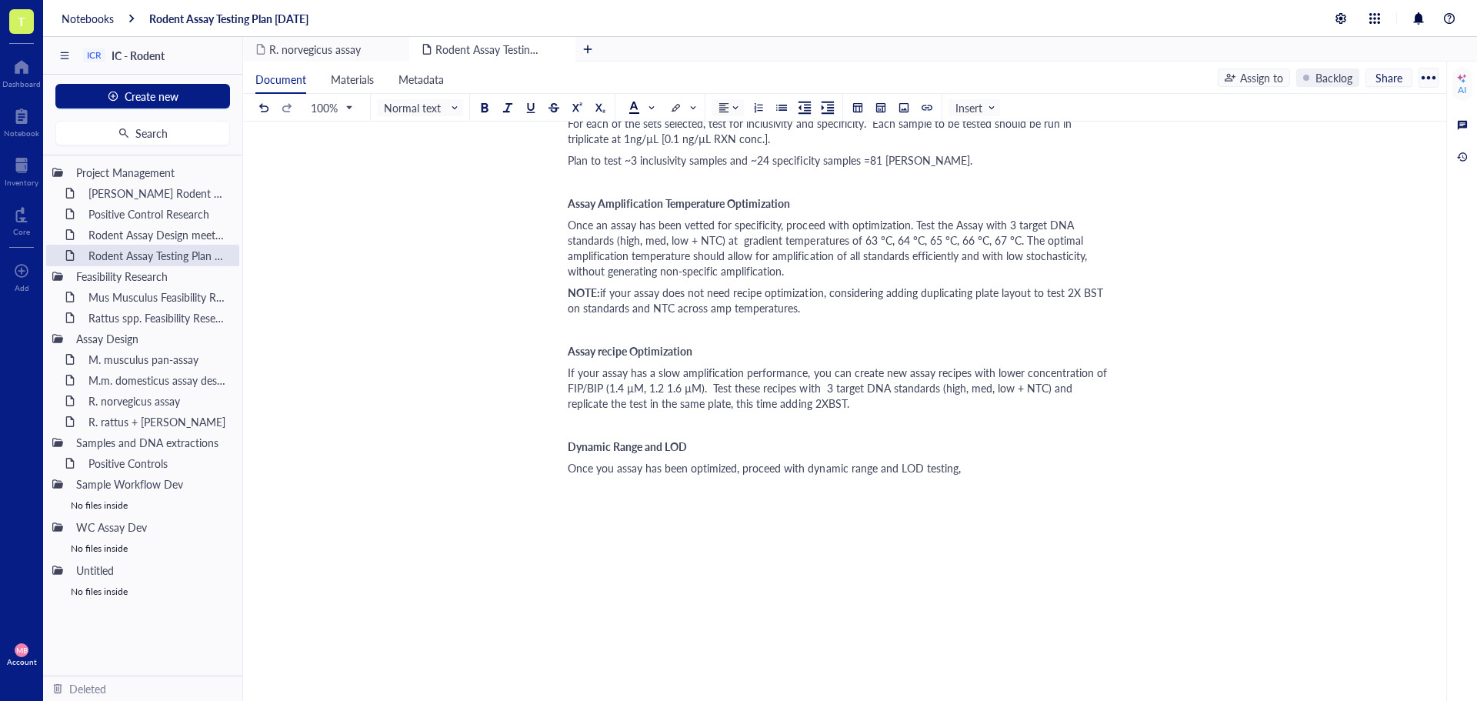
click at [1002, 465] on div "Once you assay has been optimized, proceed with dynamic range and LOD testing," at bounding box center [842, 467] width 548 height 15
drag, startPoint x: 1059, startPoint y: 470, endPoint x: 1062, endPoint y: 479, distance: 9.7
click at [1062, 479] on div "Once you assay has been optimized, proceed with dynamic range and LOD testing, …" at bounding box center [842, 475] width 548 height 31
drag, startPoint x: 1089, startPoint y: 465, endPoint x: 1079, endPoint y: 465, distance: 9.2
click at [1079, 465] on span "Once you assay has been optimized, proceed with dynamic range and LOD testing, …" at bounding box center [831, 467] width 526 height 15
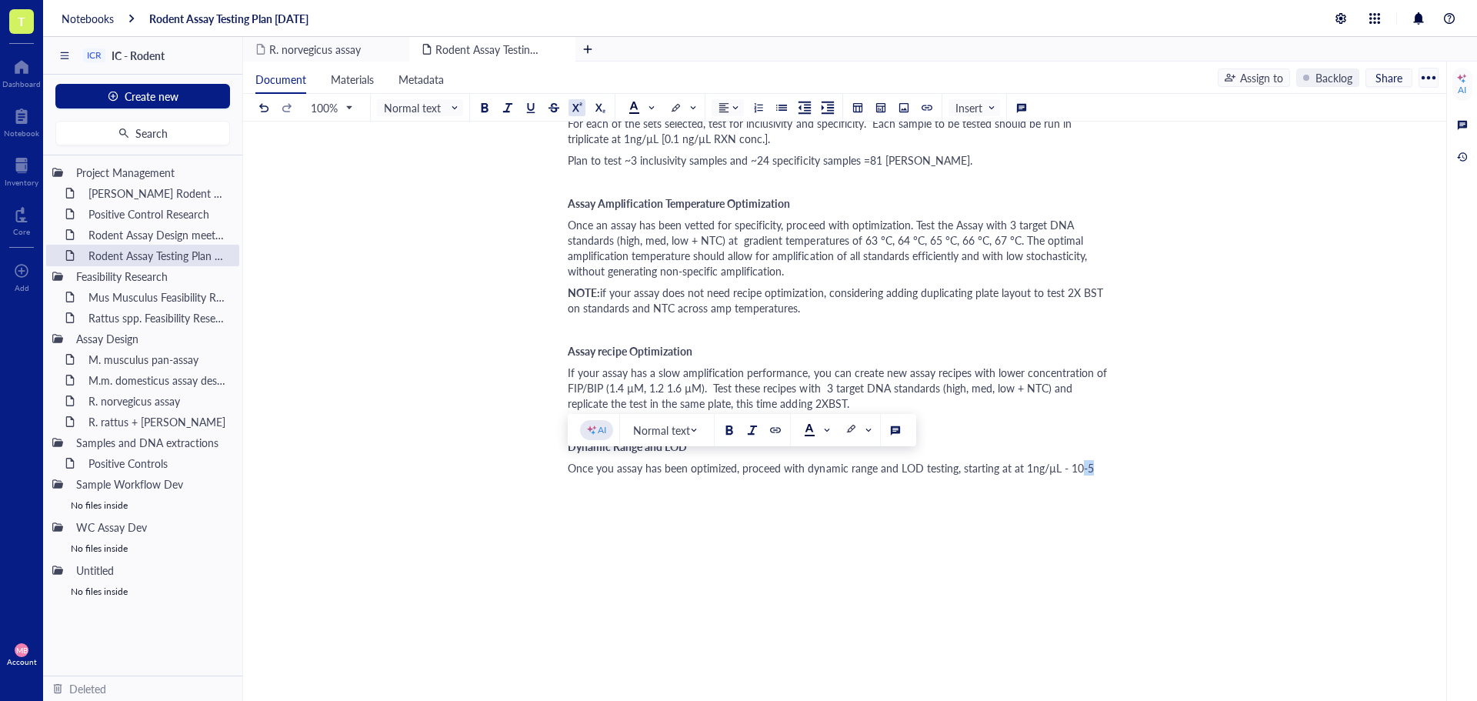
click at [582, 109] on div at bounding box center [577, 107] width 11 height 11
click at [1105, 465] on div "Once you assay has been optimized, proceed with dynamic range and LOD testing, …" at bounding box center [842, 467] width 548 height 15
drag, startPoint x: 1059, startPoint y: 469, endPoint x: 1030, endPoint y: 468, distance: 28.5
click at [1030, 468] on span "Once you assay has been optimized, proceed with dynamic range and LOD testing, …" at bounding box center [826, 467] width 516 height 15
copy span "ng/µL"
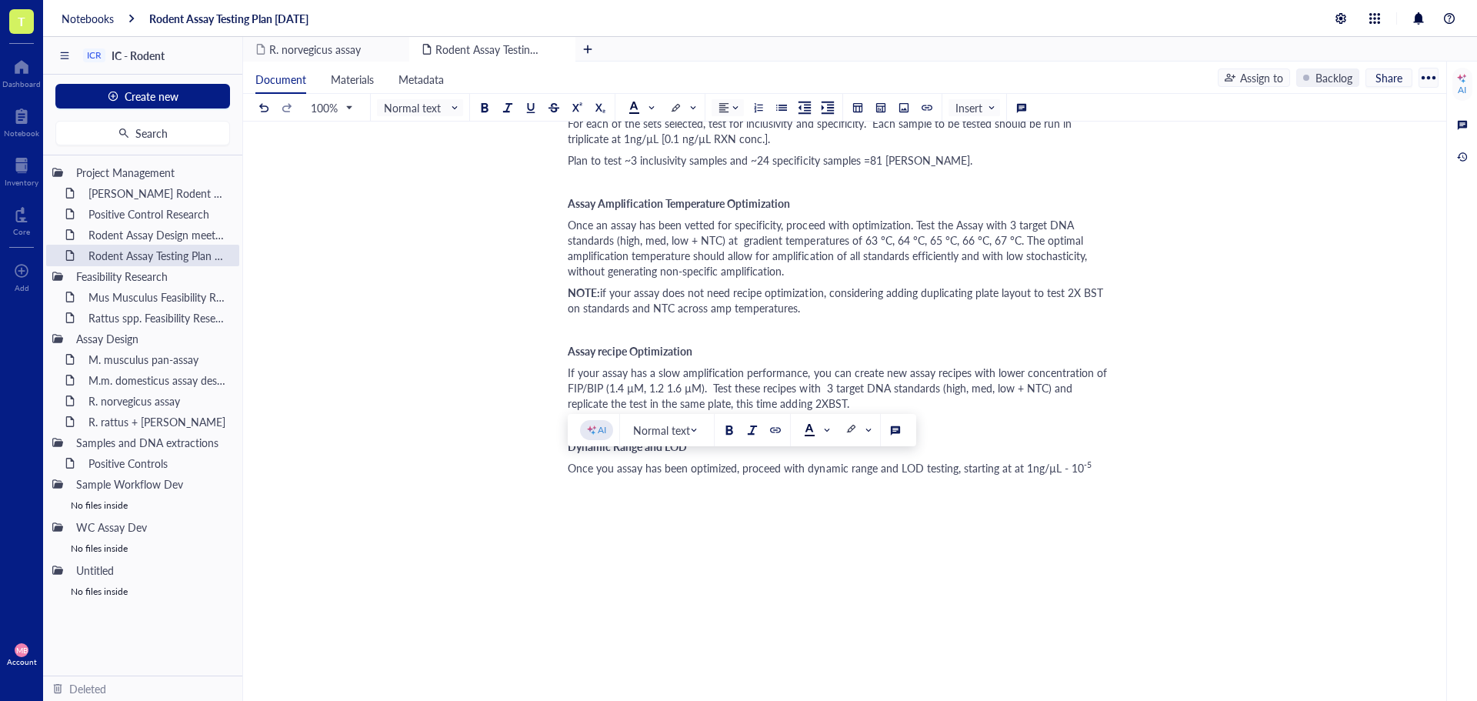
click at [1131, 472] on div "Rodent Assay Testing Plan [DATE] Rodent Assay Testing Plan [DATE] Author: [PERS…" at bounding box center [841, 198] width 1197 height 1157
click at [1123, 472] on div "Rodent Assay Testing Plan [DATE] Rodent Assay Testing Plan [DATE] Author: [PERS…" at bounding box center [841, 198] width 1197 height 1157
click at [1111, 472] on div "Once you assay has been optimized, proceed with dynamic range and LOD testing, …" at bounding box center [842, 467] width 548 height 15
click at [1109, 473] on div "Once you assay has been optimized, proceed with dynamic range and LOD testing, …" at bounding box center [842, 467] width 548 height 15
click at [1109, 471] on div "Once you assay has been optimized, proceed with dynamic range and LOD testing, …" at bounding box center [842, 467] width 548 height 15
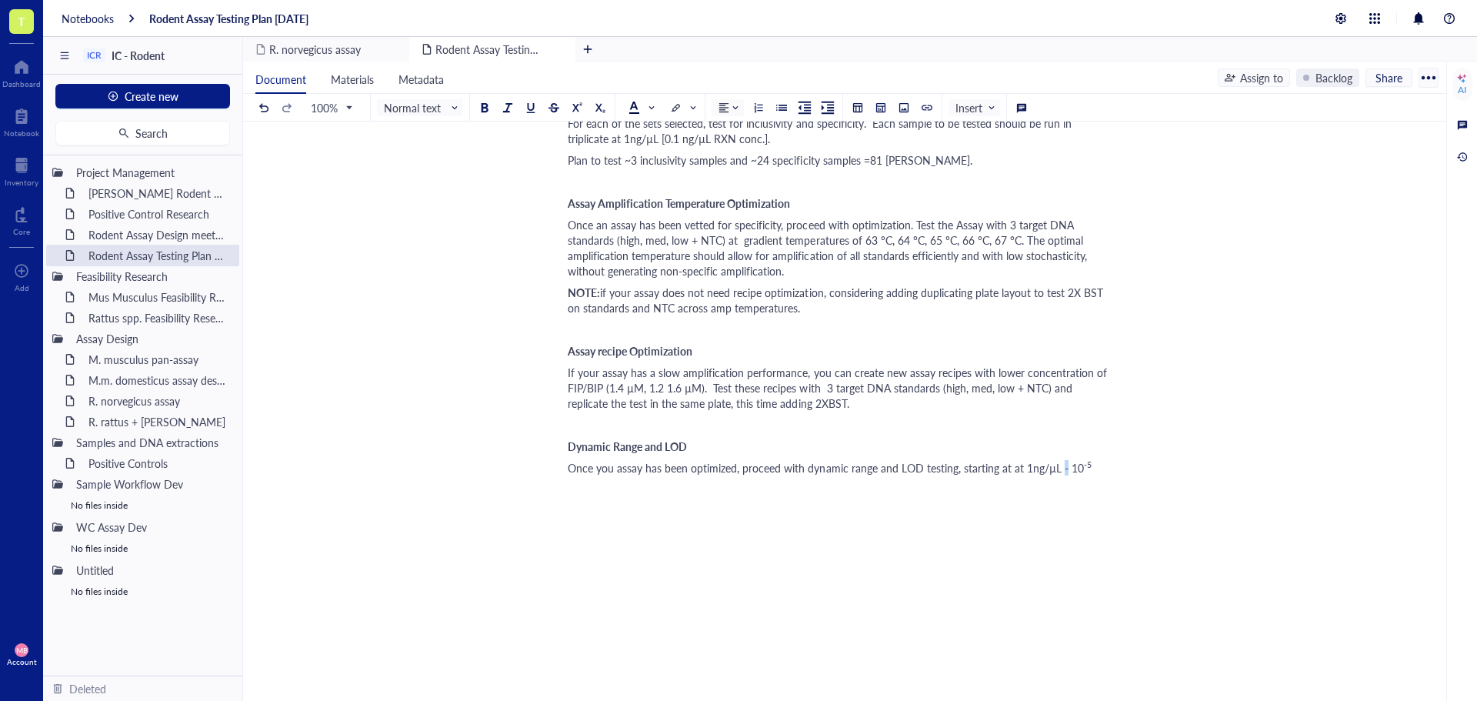
click at [1059, 468] on span "Once you assay has been optimized, proceed with dynamic range and LOD testing, …" at bounding box center [826, 467] width 516 height 15
drag, startPoint x: 1099, startPoint y: 467, endPoint x: 1086, endPoint y: 466, distance: 13.1
click at [1086, 466] on div "Once you assay has been optimized, proceed with dynamic range and LOD testing, …" at bounding box center [842, 467] width 548 height 15
click at [579, 111] on div at bounding box center [577, 107] width 11 height 11
click at [1090, 465] on span "-5" at bounding box center [1095, 467] width 10 height 15
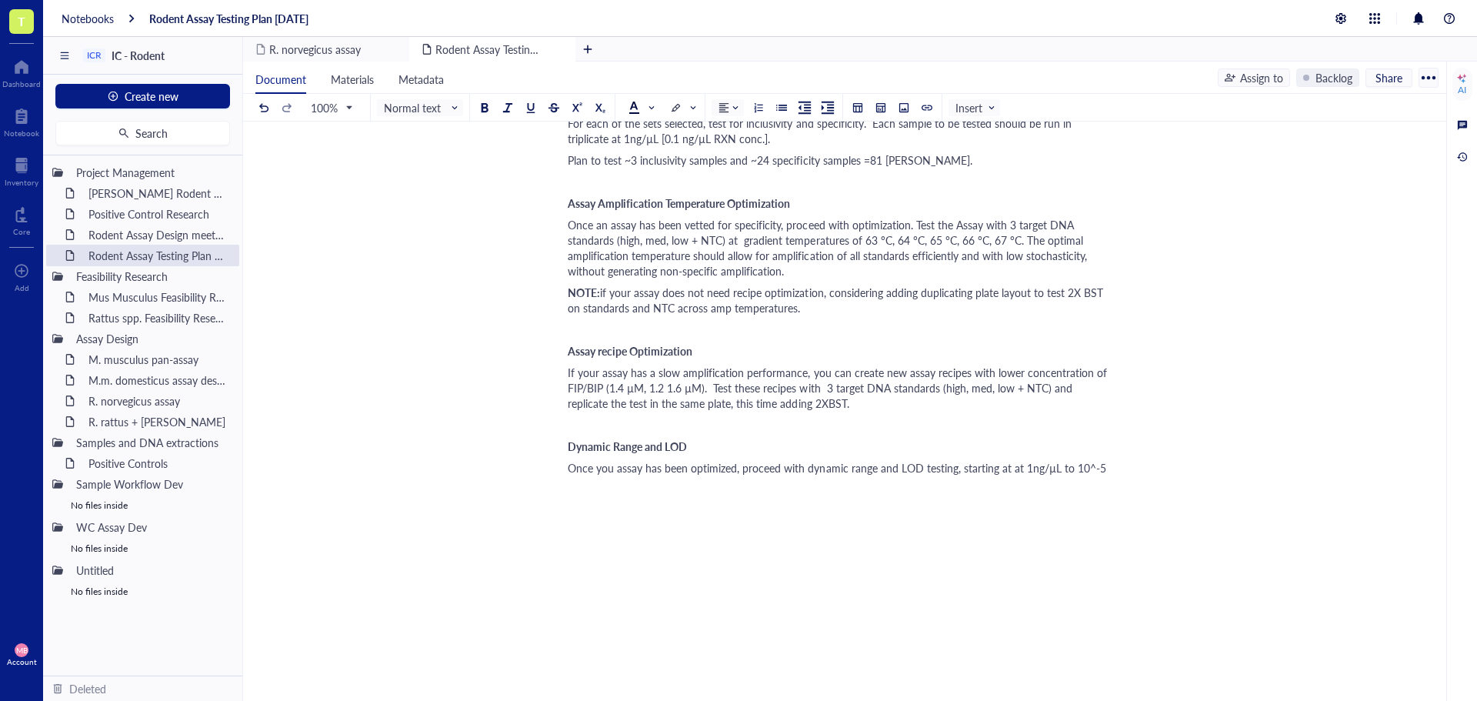
click at [1109, 470] on div "Once you assay has been optimized, proceed with dynamic range and LOD testing, …" at bounding box center [842, 467] width 548 height 15
